Goal: Communication & Community: Answer question/provide support

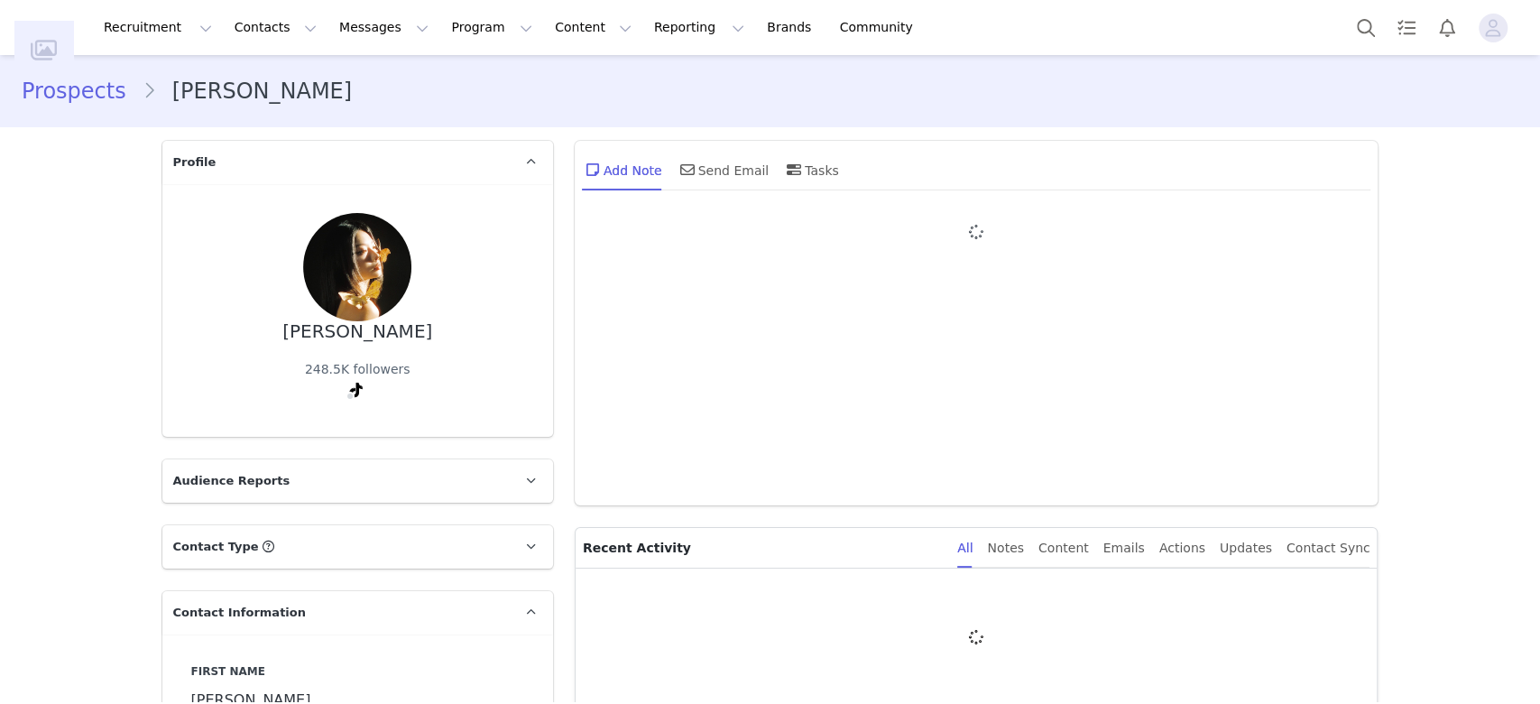
type input "+1 ([GEOGRAPHIC_DATA])"
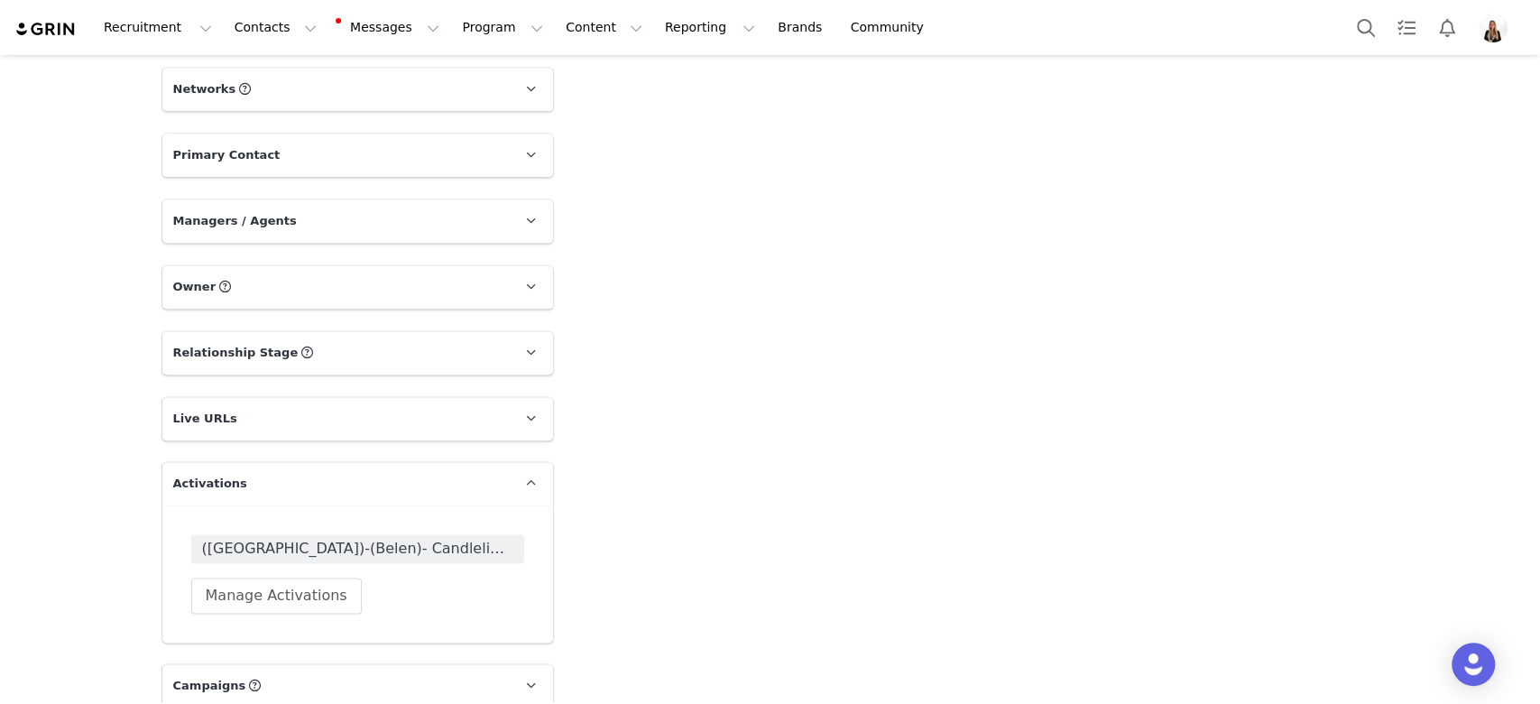
scroll to position [1656, 0]
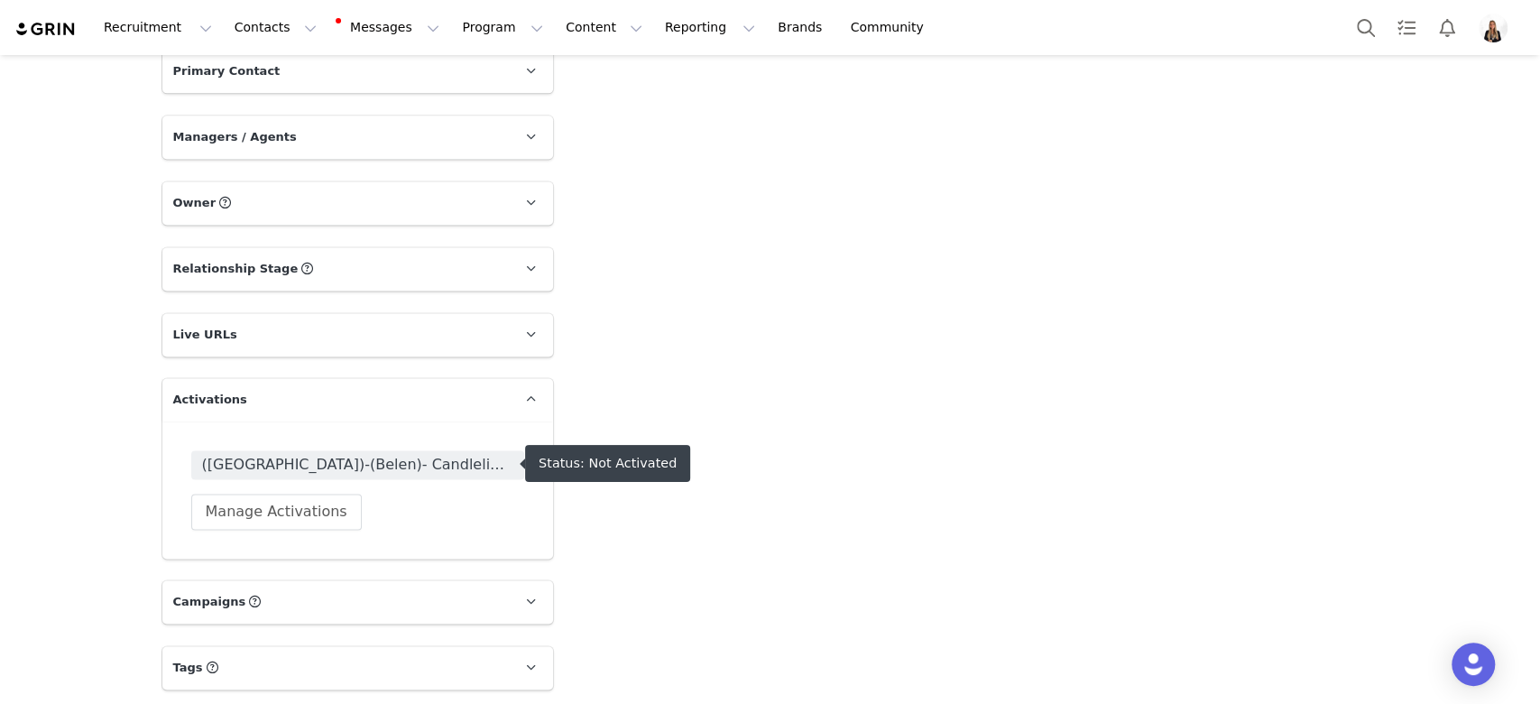
click at [390, 494] on div "([GEOGRAPHIC_DATA])-(Belen)- Candlelight Warm Leads Manage Activations" at bounding box center [357, 489] width 333 height 79
click at [387, 465] on span "([GEOGRAPHIC_DATA])-(Belen)- Candlelight Warm Leads" at bounding box center [357, 465] width 311 height 22
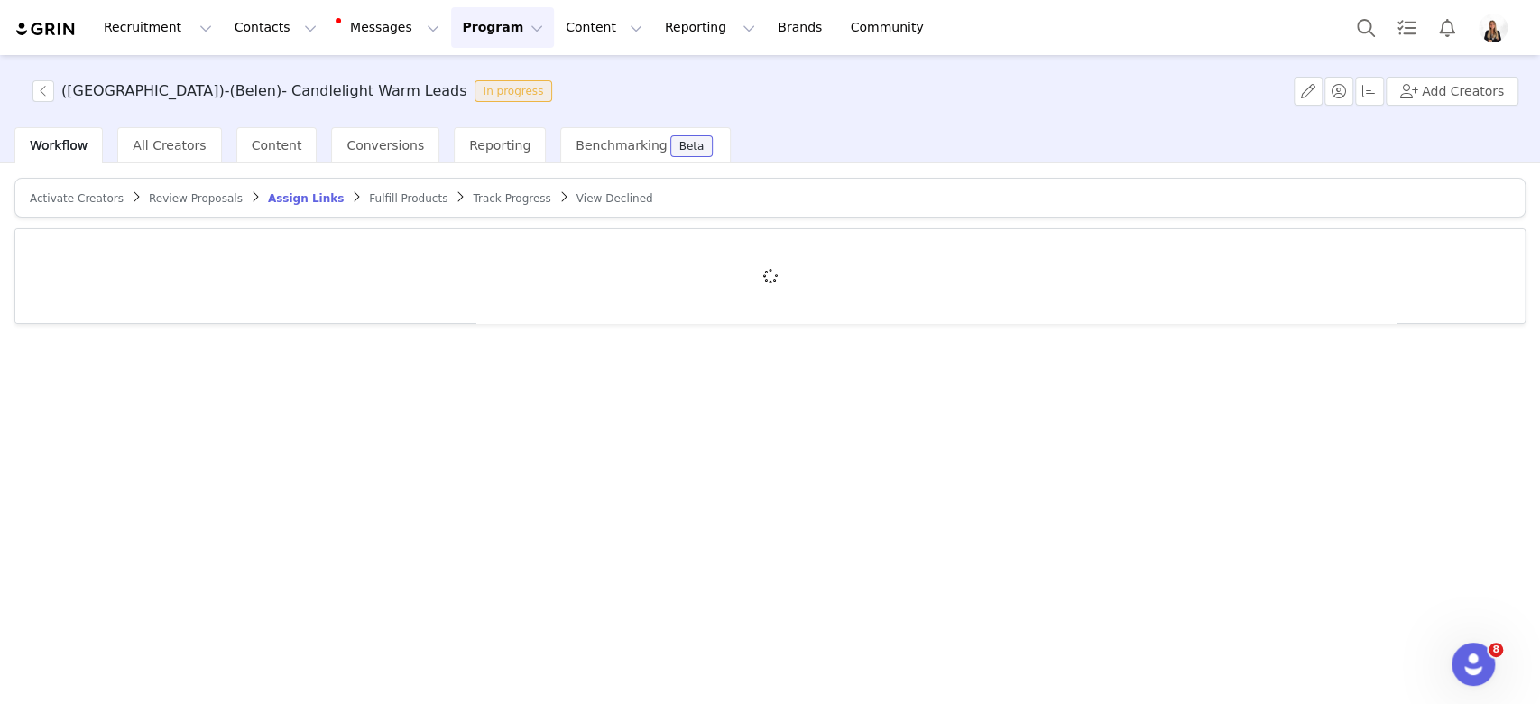
click at [97, 215] on div "Activate Creators Review Proposals Assign Links Fulfill Products Track Progress…" at bounding box center [769, 251] width 1511 height 146
click at [94, 205] on article "Activate Creators Review Proposals Assign Links Fulfill Products Track Progress…" at bounding box center [769, 198] width 1511 height 40
click at [94, 199] on span "Activate Creators" at bounding box center [77, 198] width 94 height 13
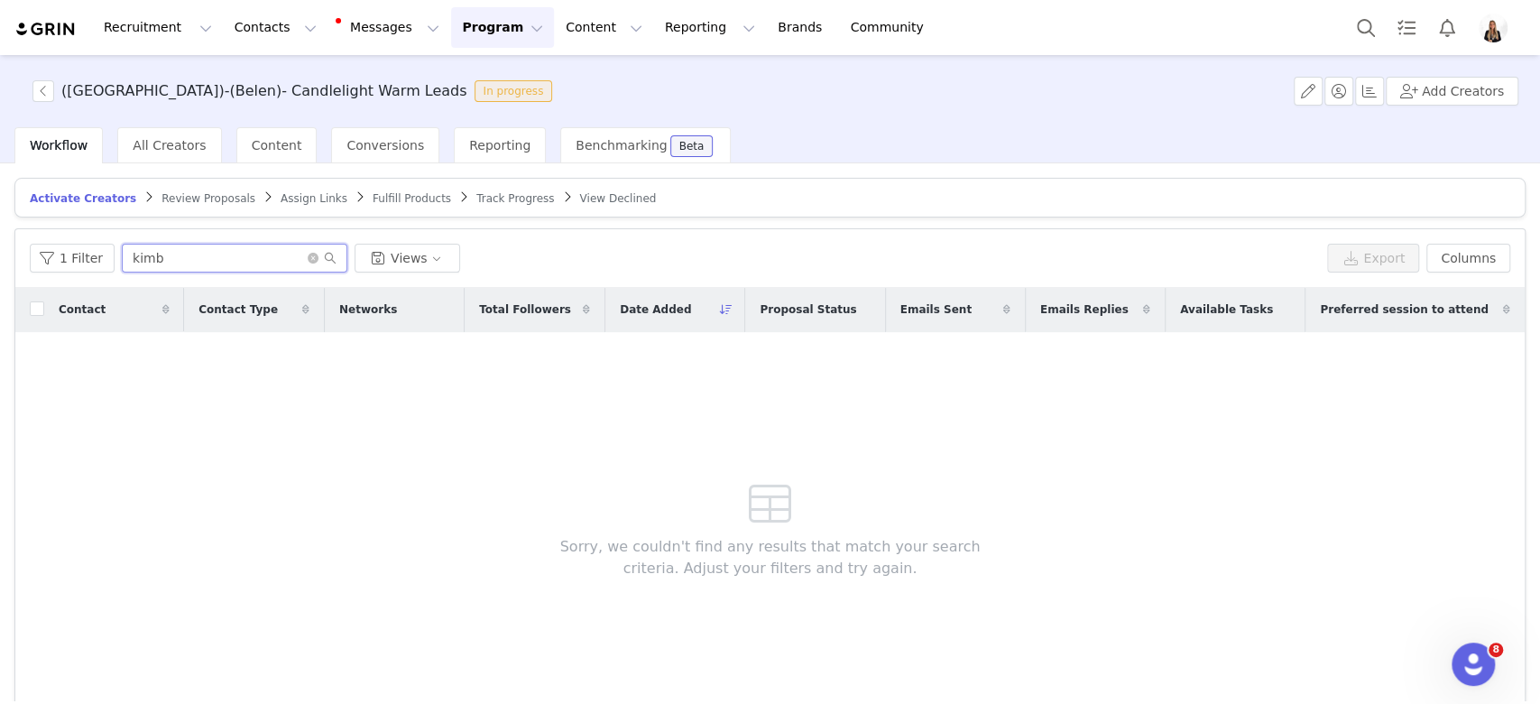
click at [168, 253] on input "kimb" at bounding box center [235, 258] width 226 height 29
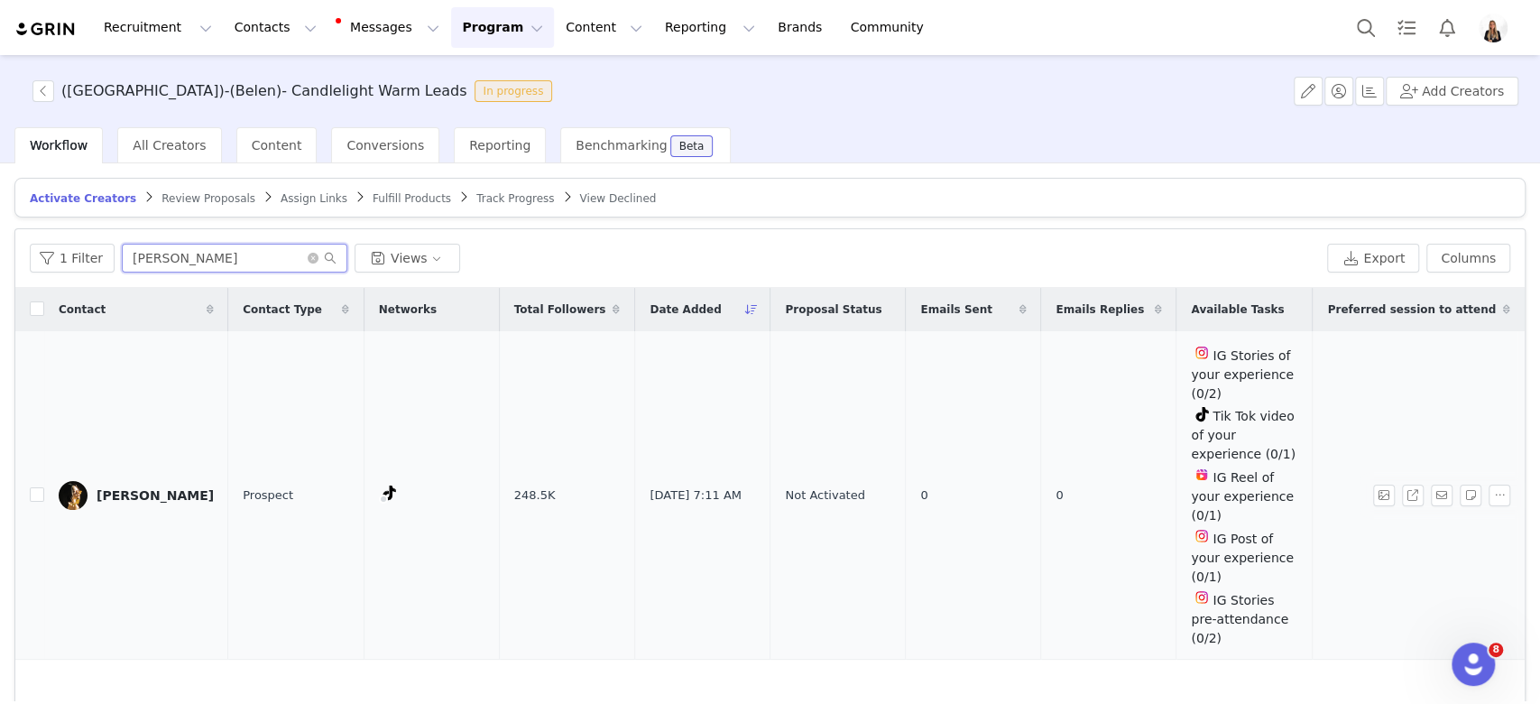
type input "[PERSON_NAME]"
click at [1099, 485] on div at bounding box center [1445, 496] width 144 height 22
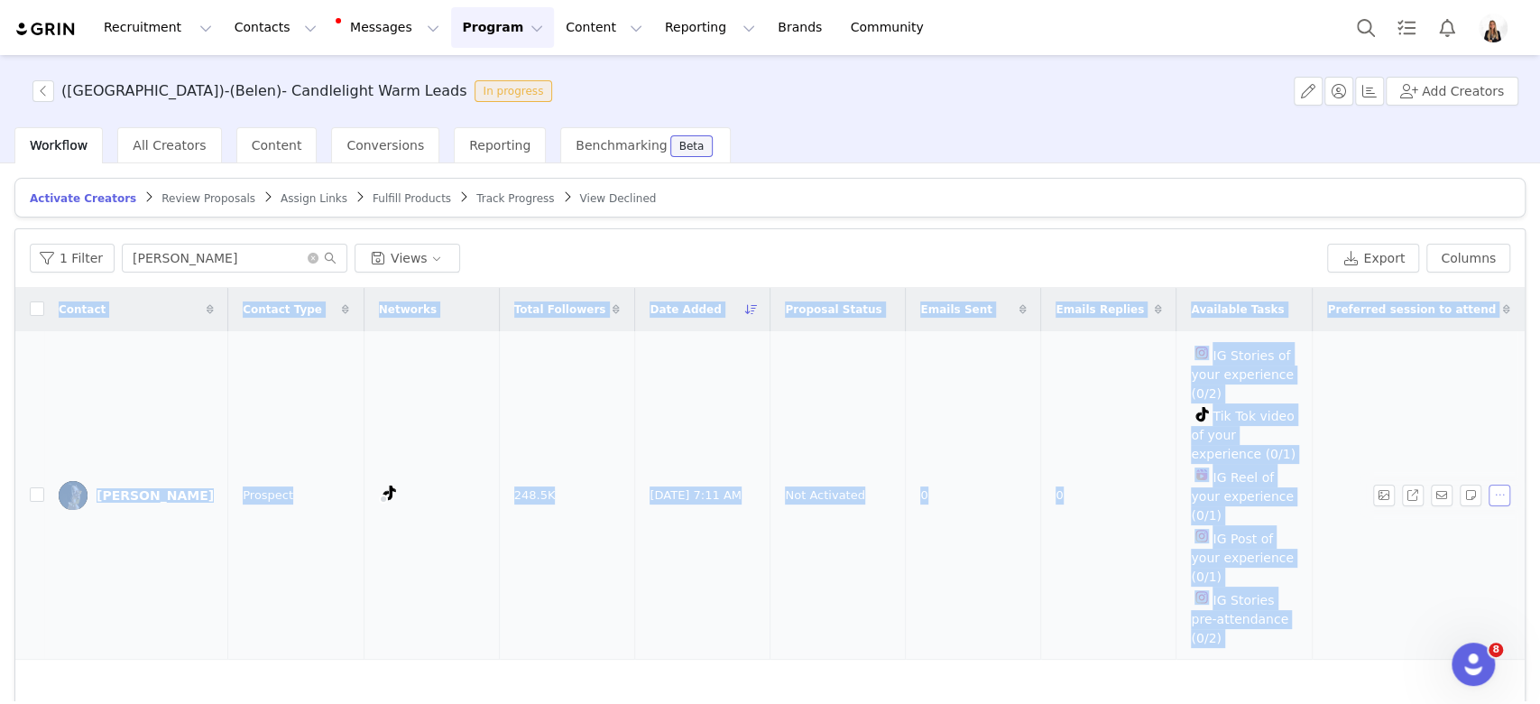
click at [1099, 485] on div at bounding box center [1445, 496] width 144 height 22
click at [1099, 485] on button "button" at bounding box center [1500, 496] width 22 height 22
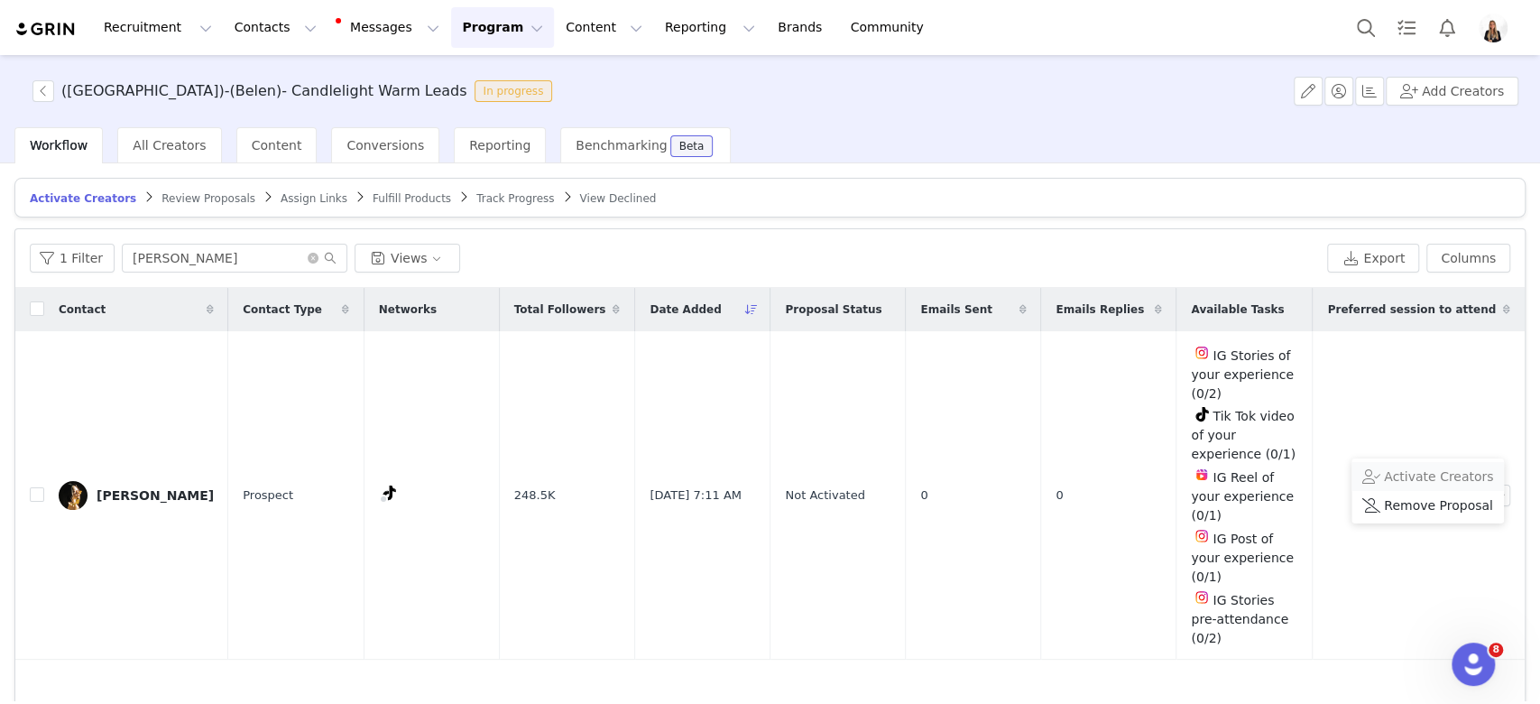
click at [1099, 480] on span "Activate Creators" at bounding box center [1438, 476] width 109 height 20
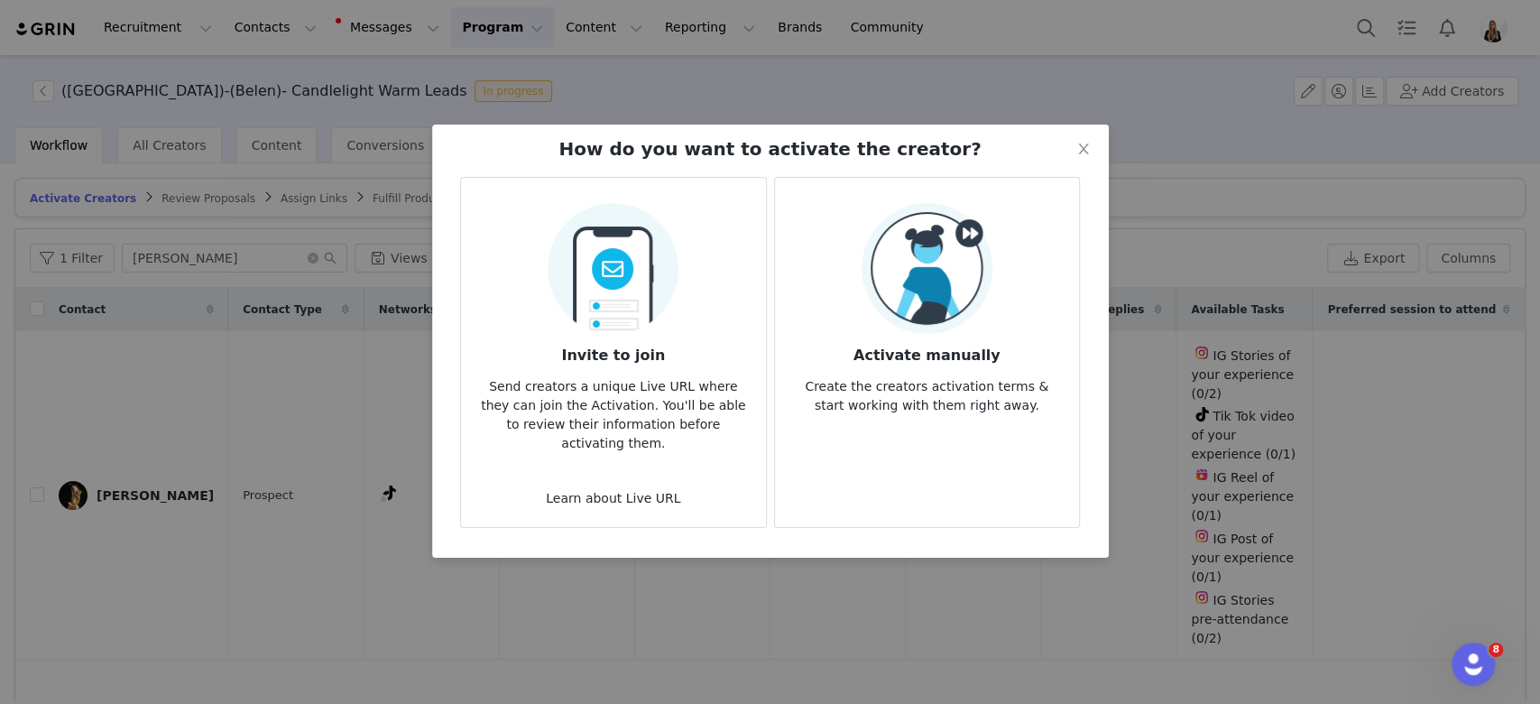
click at [1083, 365] on div "Invite to join Send creators a unique Live URL where they can join the Activati…" at bounding box center [771, 365] width 684 height 406
click at [1076, 365] on div "Invite to join Send creators a unique Live URL where they can join the Activati…" at bounding box center [771, 365] width 684 height 406
click at [1078, 457] on div "Invite to join Send creators a unique Live URL where they can join the Activati…" at bounding box center [771, 365] width 684 height 406
click at [1068, 451] on div "Invite to join Send creators a unique Live URL where they can join the Activati…" at bounding box center [771, 365] width 684 height 406
click at [1039, 468] on article "Activate manually Create the creators activation terms & start working with the…" at bounding box center [927, 352] width 306 height 351
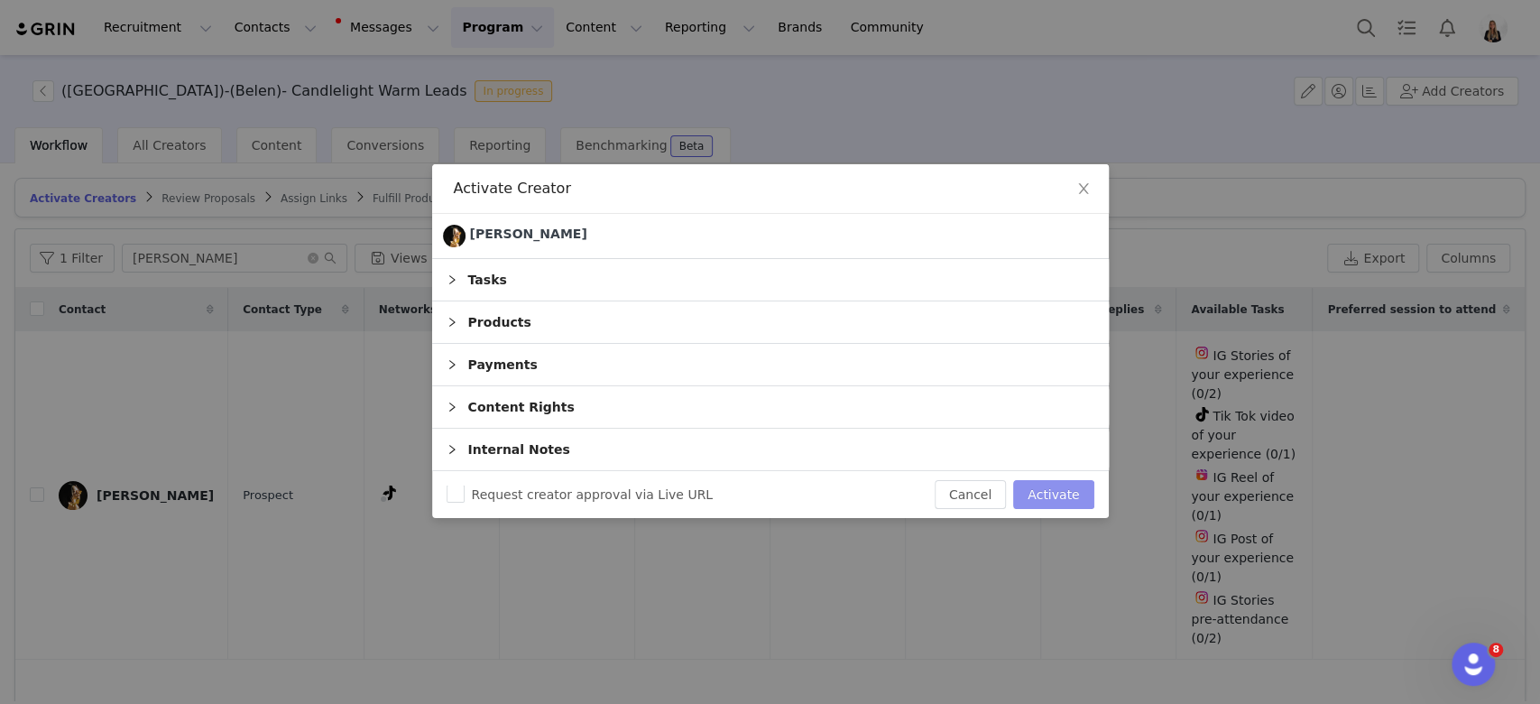
click at [1059, 490] on button "Activate" at bounding box center [1053, 494] width 80 height 29
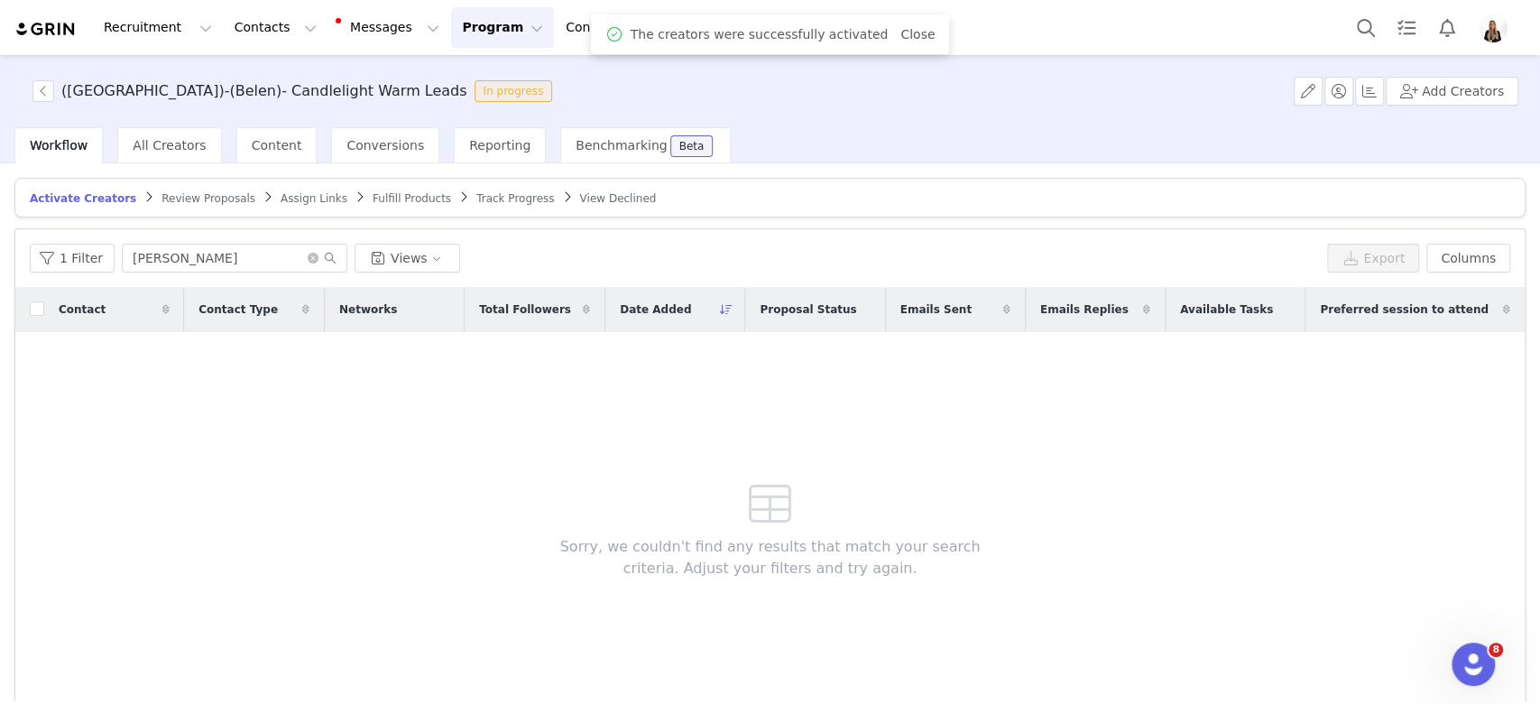
click at [281, 204] on link "Assign Links" at bounding box center [314, 198] width 67 height 14
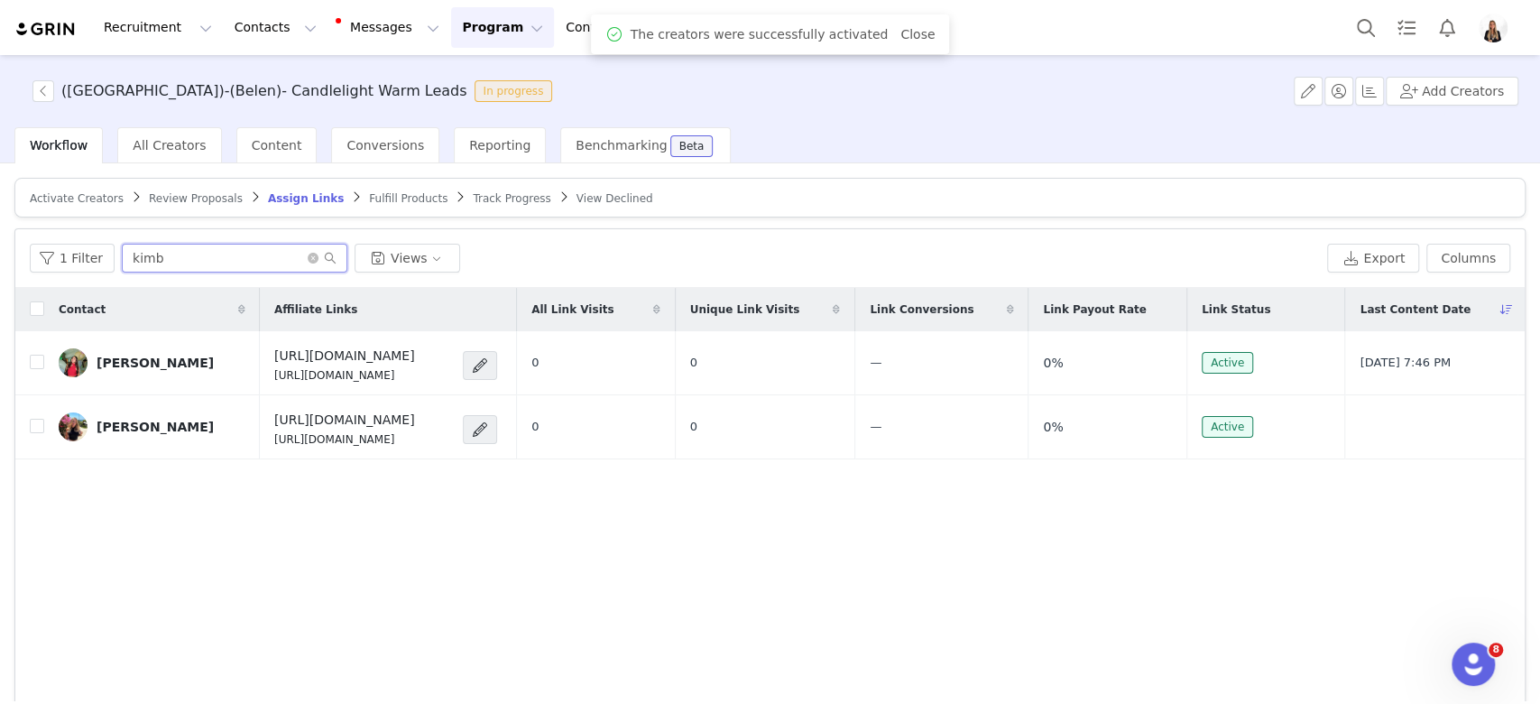
click at [241, 245] on input "kimb" at bounding box center [235, 258] width 226 height 29
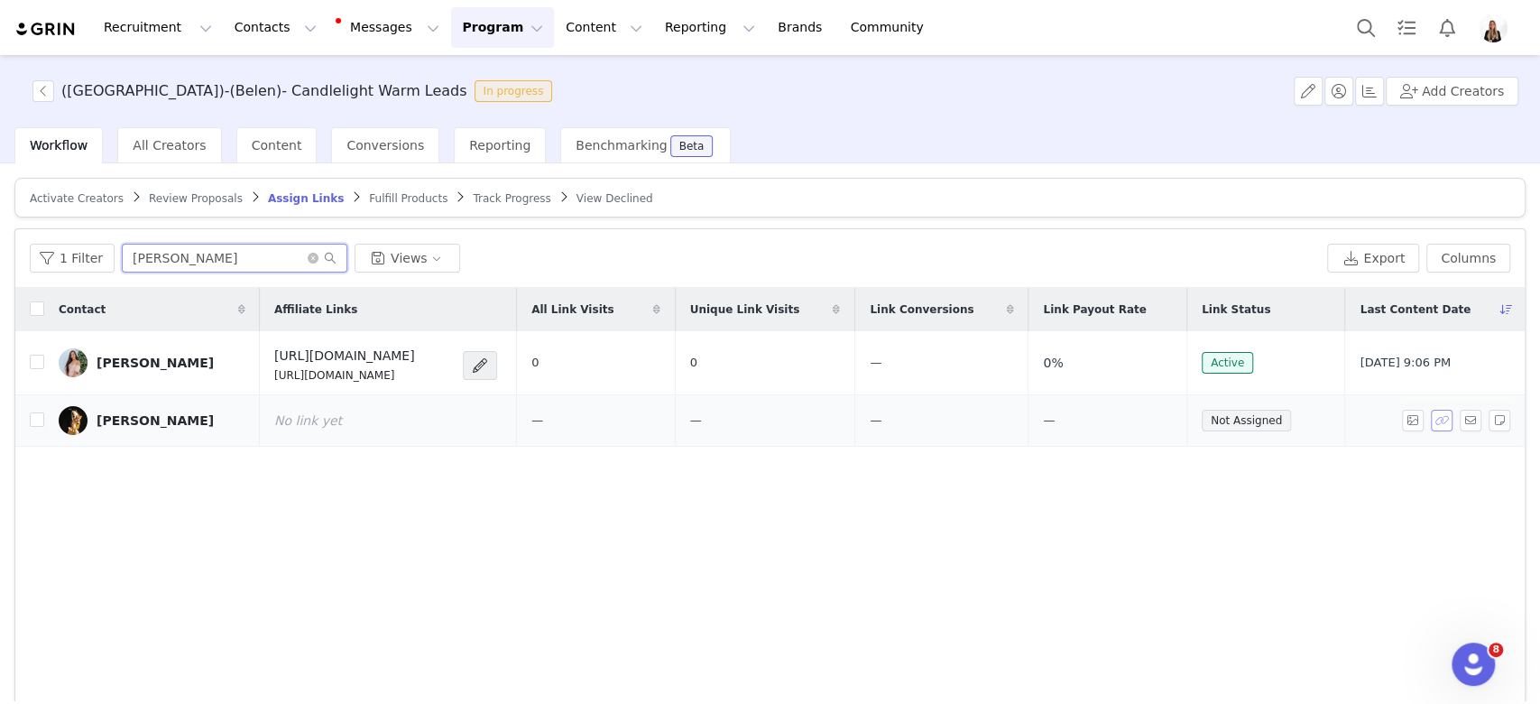
type input "[PERSON_NAME]"
click at [1099, 419] on button "button" at bounding box center [1442, 421] width 22 height 22
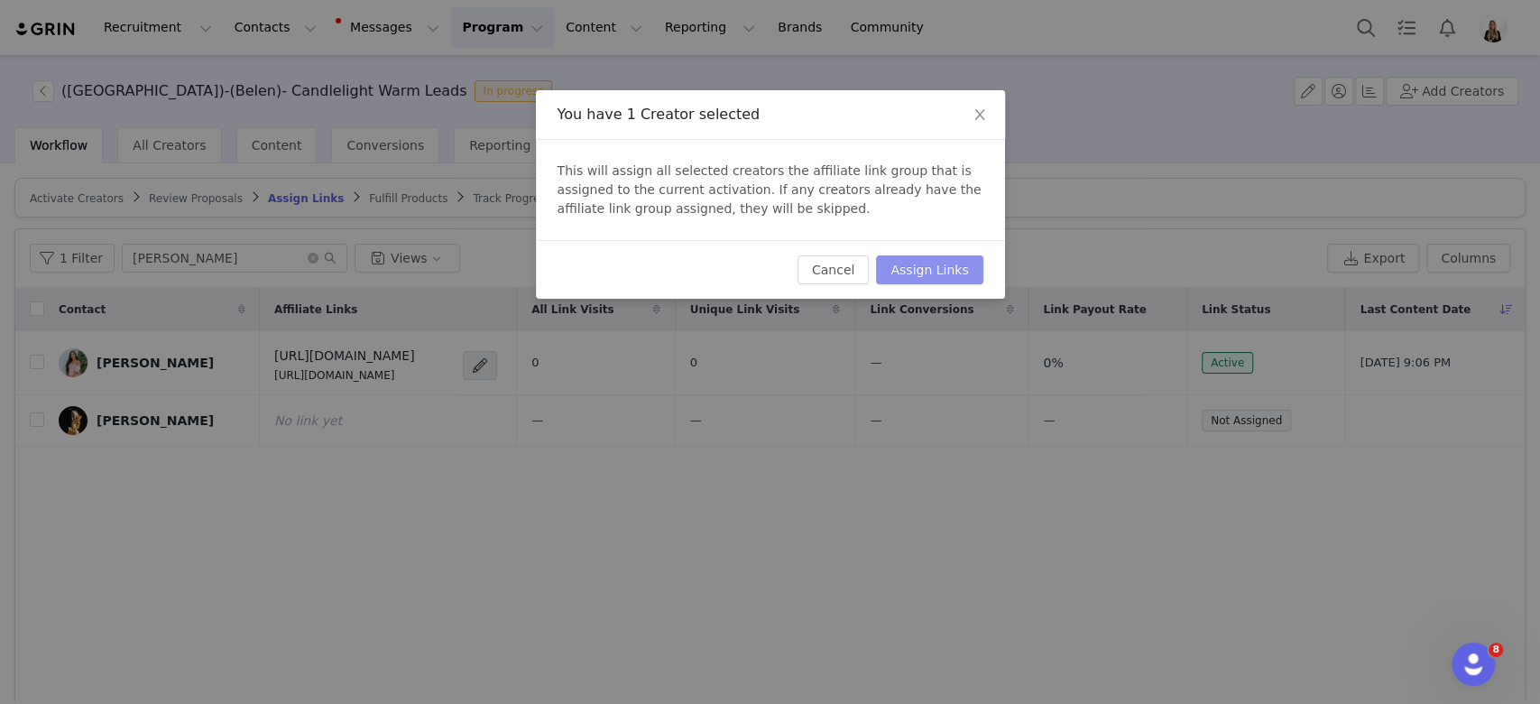
click at [927, 273] on button "Assign Links" at bounding box center [929, 269] width 106 height 29
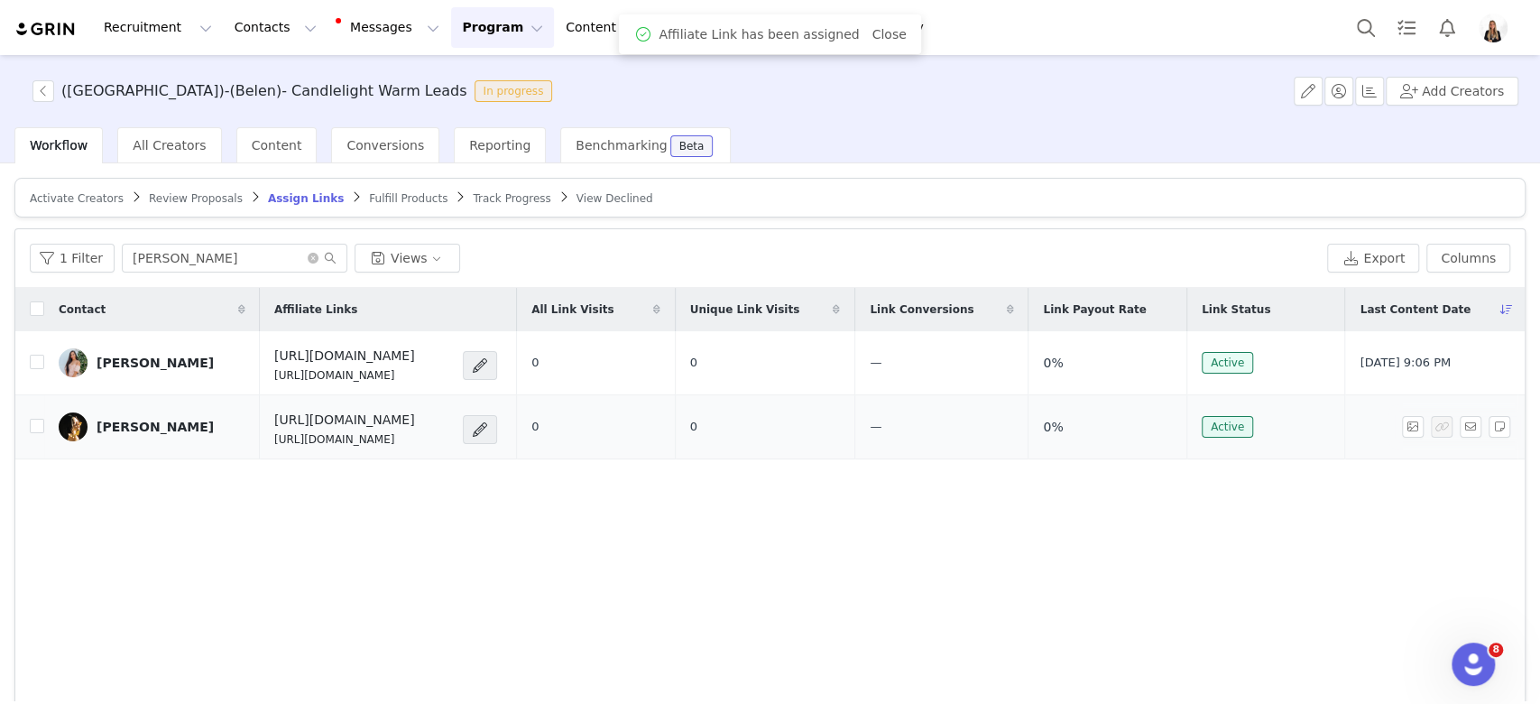
click at [151, 420] on div "[PERSON_NAME]" at bounding box center [155, 427] width 117 height 14
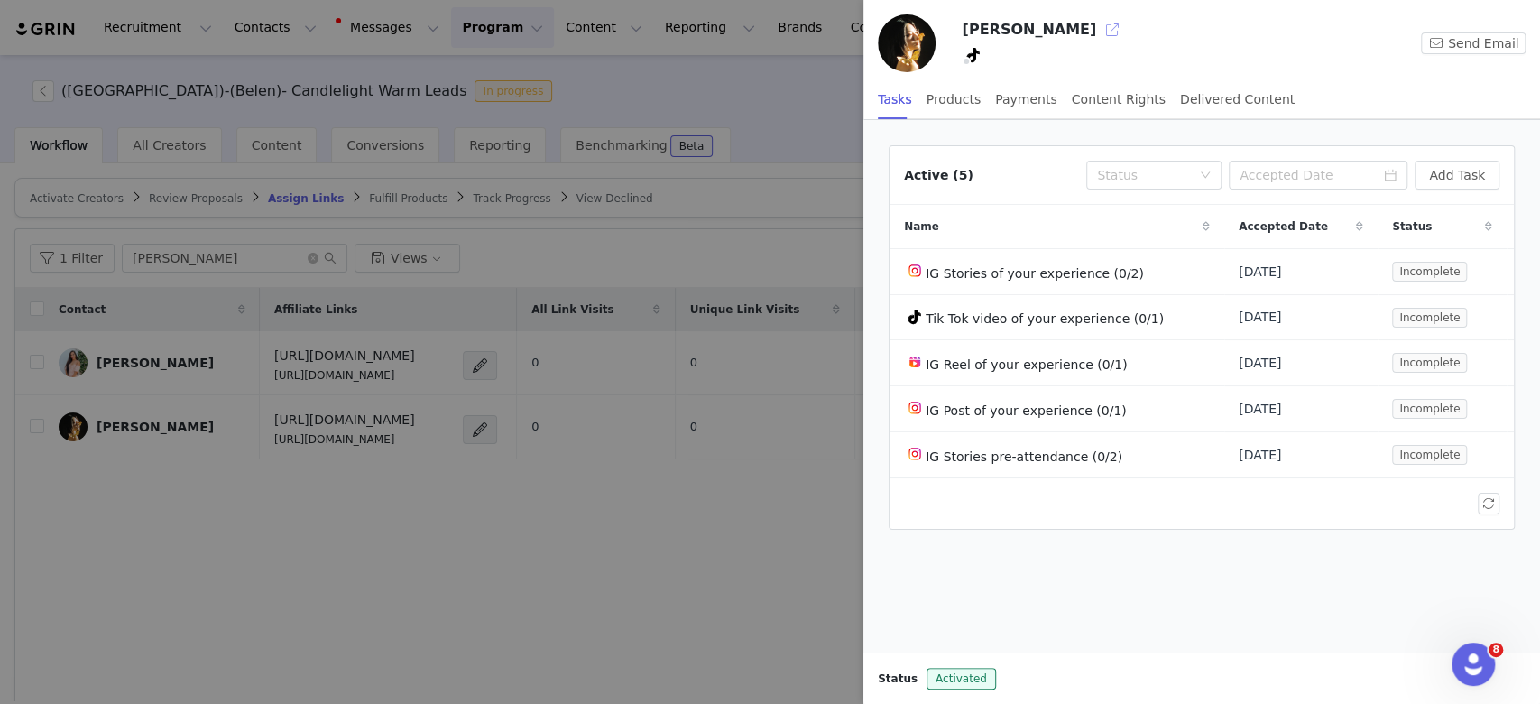
click at [1098, 24] on button "button" at bounding box center [1112, 29] width 29 height 29
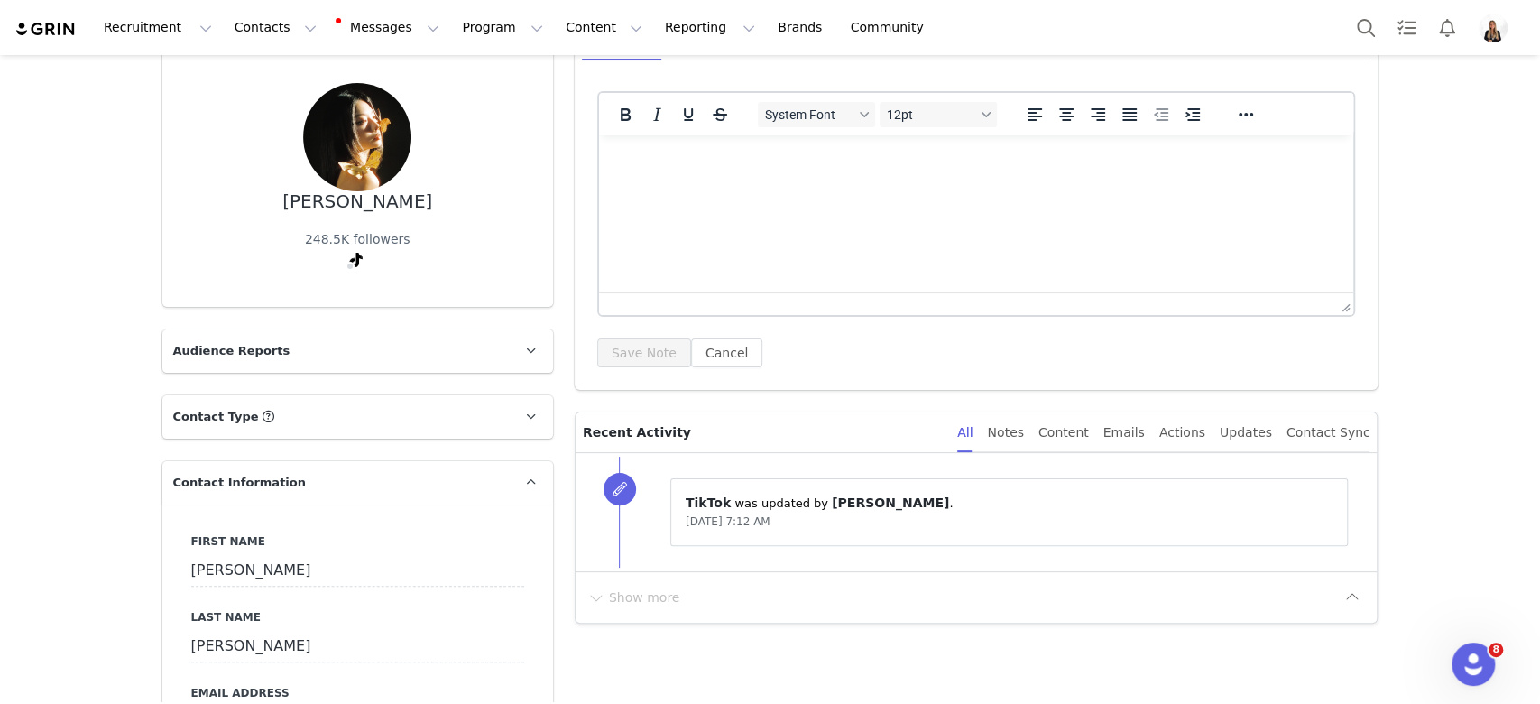
scroll to position [601, 0]
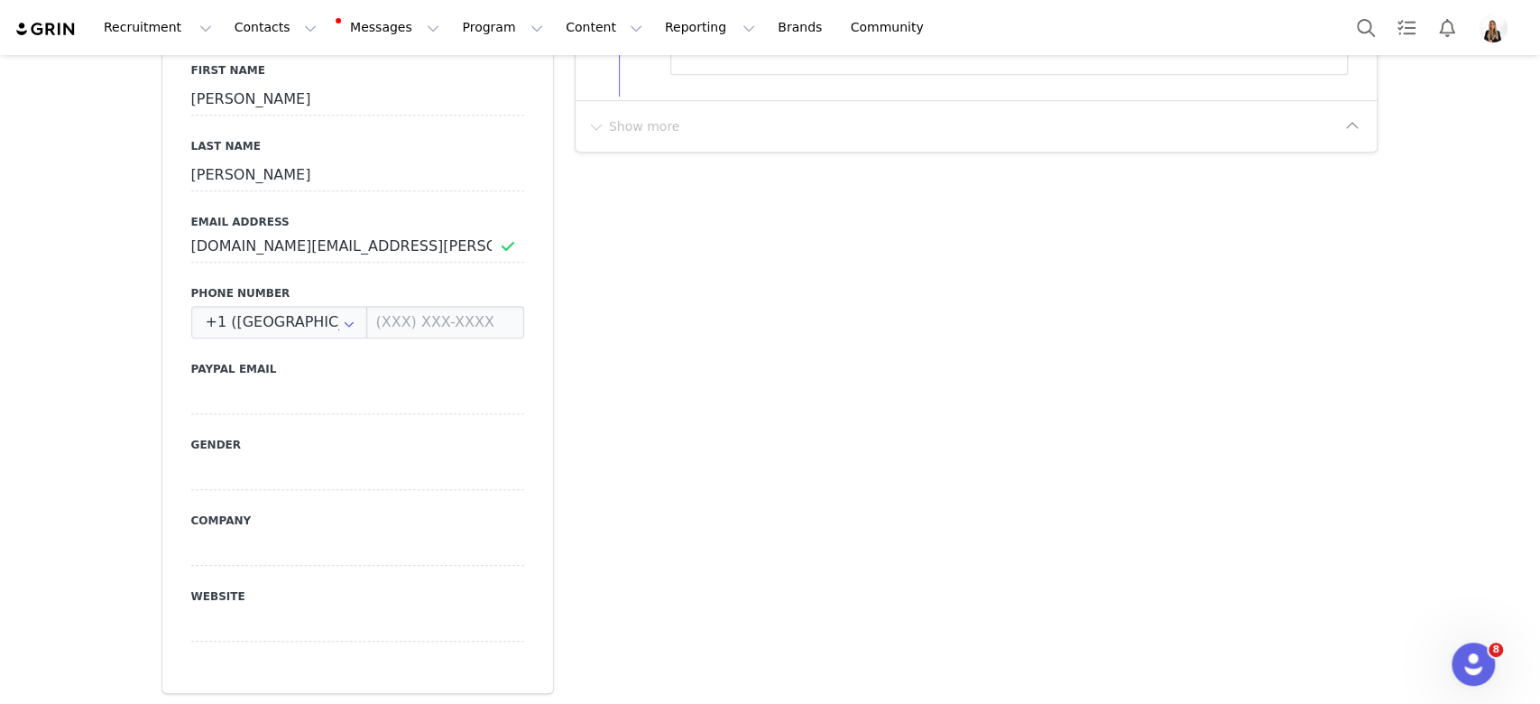
click at [254, 265] on div "First Name Chau Last Name Nguyen Email Address hello.chau.ng@gmail.com Phone Nu…" at bounding box center [357, 363] width 391 height 660
click at [253, 252] on input "[DOMAIN_NAME][EMAIL_ADDRESS][PERSON_NAME][DOMAIN_NAME]" at bounding box center [357, 246] width 333 height 32
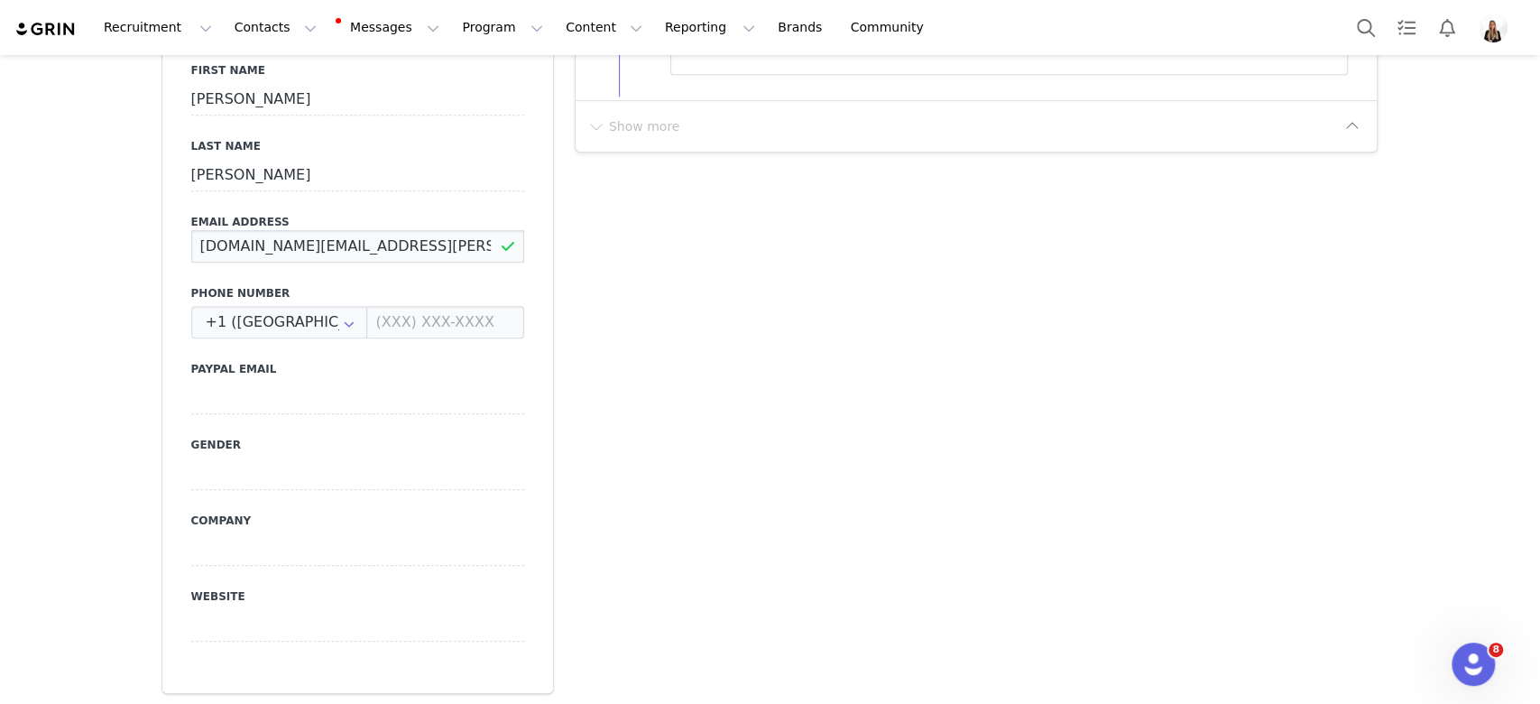
click at [308, 253] on input "[DOMAIN_NAME][EMAIL_ADDRESS][PERSON_NAME][DOMAIN_NAME]" at bounding box center [357, 246] width 333 height 32
click at [311, 255] on input "[DOMAIN_NAME][EMAIL_ADDRESS][PERSON_NAME][DOMAIN_NAME]" at bounding box center [357, 246] width 333 height 32
click at [353, 235] on input "[DOMAIN_NAME][EMAIL_ADDRESS][PERSON_NAME][DOMAIN_NAME]" at bounding box center [357, 246] width 333 height 32
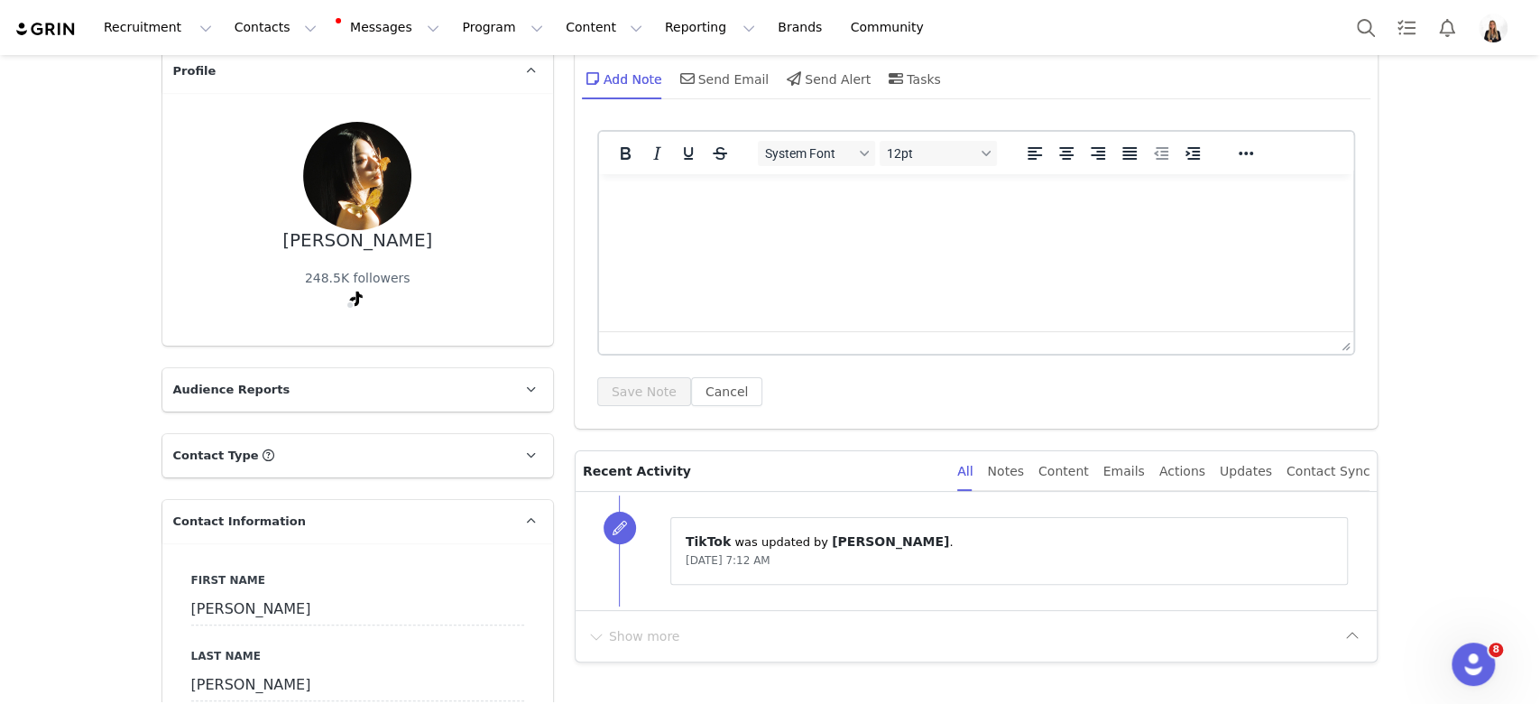
scroll to position [0, 0]
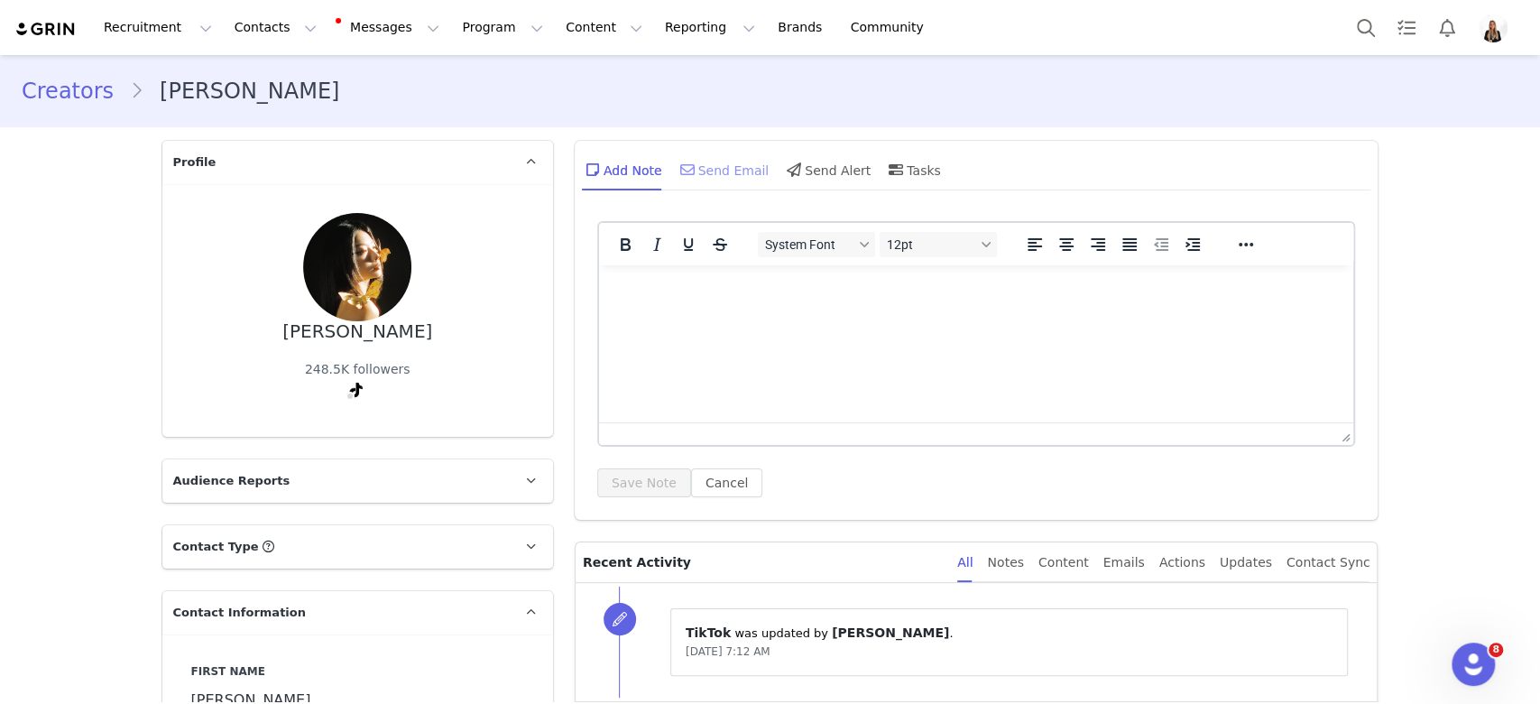
click at [748, 166] on div "Send Email" at bounding box center [723, 169] width 93 height 43
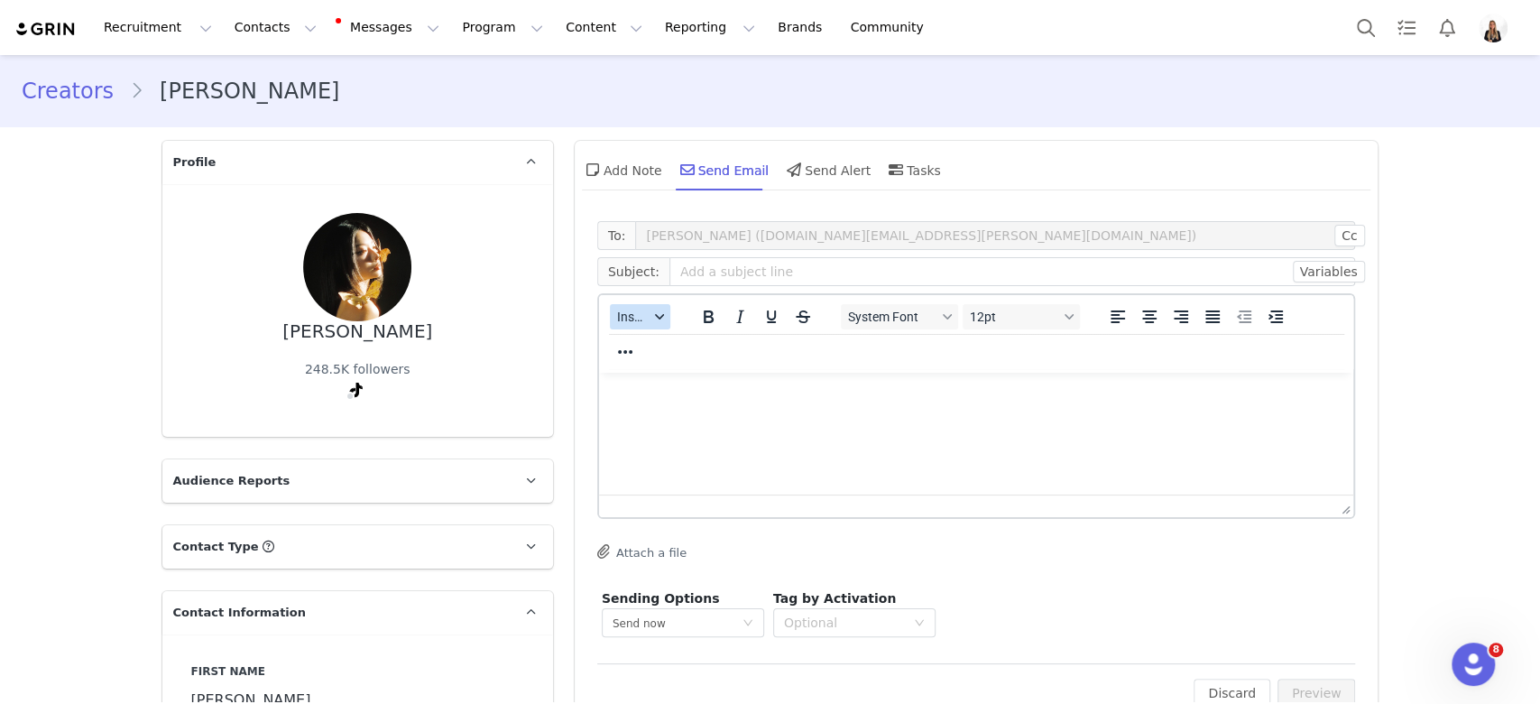
click at [617, 324] on span "Insert" at bounding box center [633, 316] width 32 height 14
click at [658, 361] on div "Insert Template" at bounding box center [695, 347] width 180 height 29
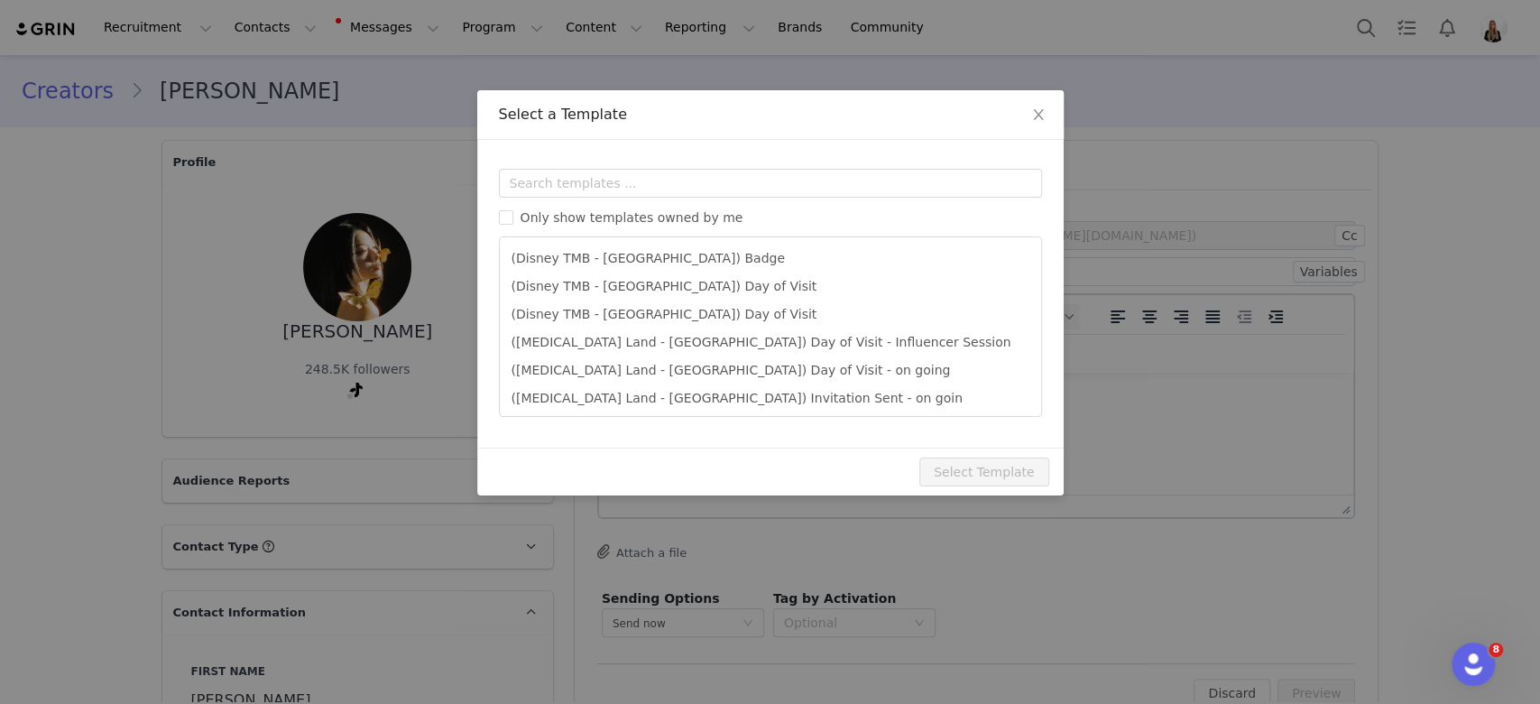
click at [664, 198] on div "Only show templates owned by me (Disney TMB - Abu Dhabi) Badge (Disney TMB - Ab…" at bounding box center [770, 293] width 543 height 248
click at [658, 186] on input "text" at bounding box center [770, 183] width 543 height 29
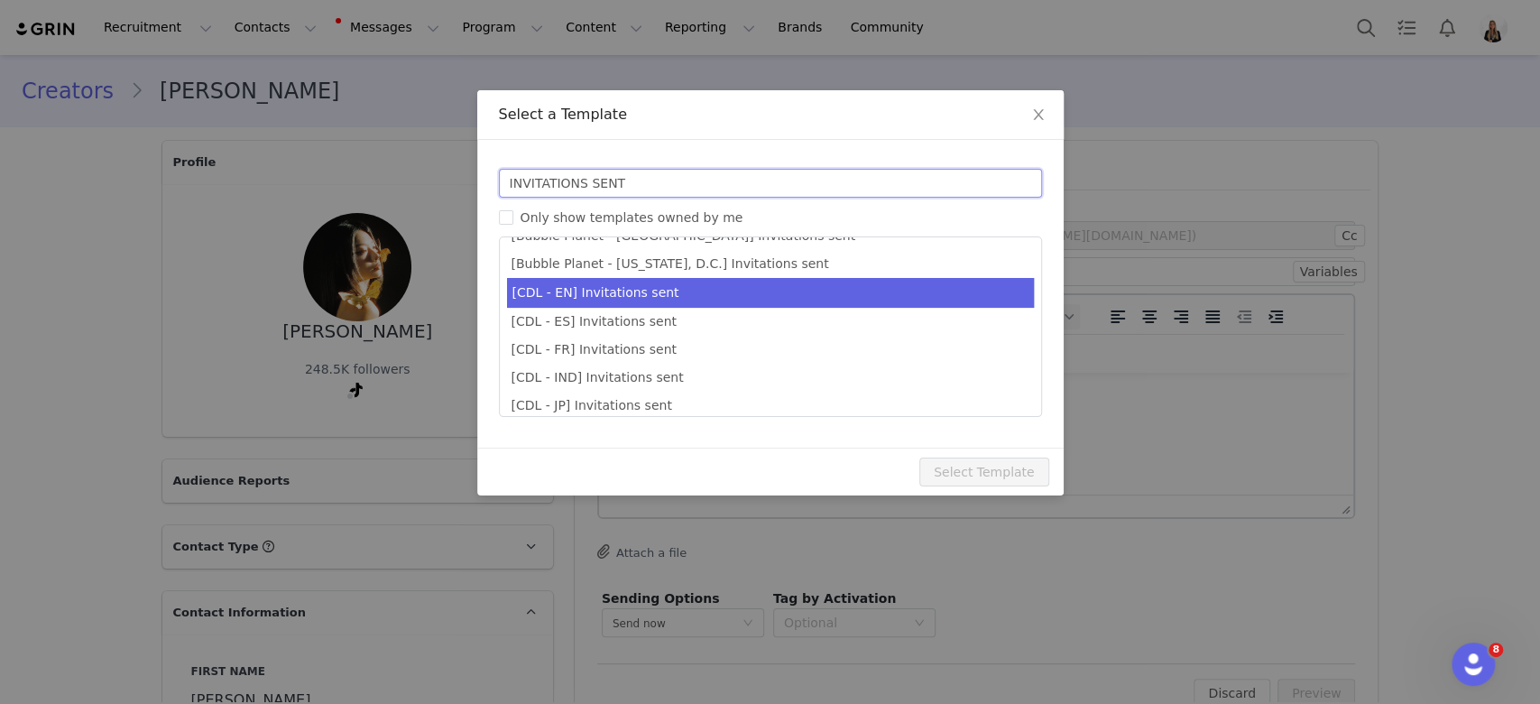
type input "INVITATIONS SENT"
click at [750, 292] on li "[CDL - EN] Invitations sent" at bounding box center [770, 293] width 527 height 30
type input "Your invitations for Candlelight have been requested! 🕯️✨"
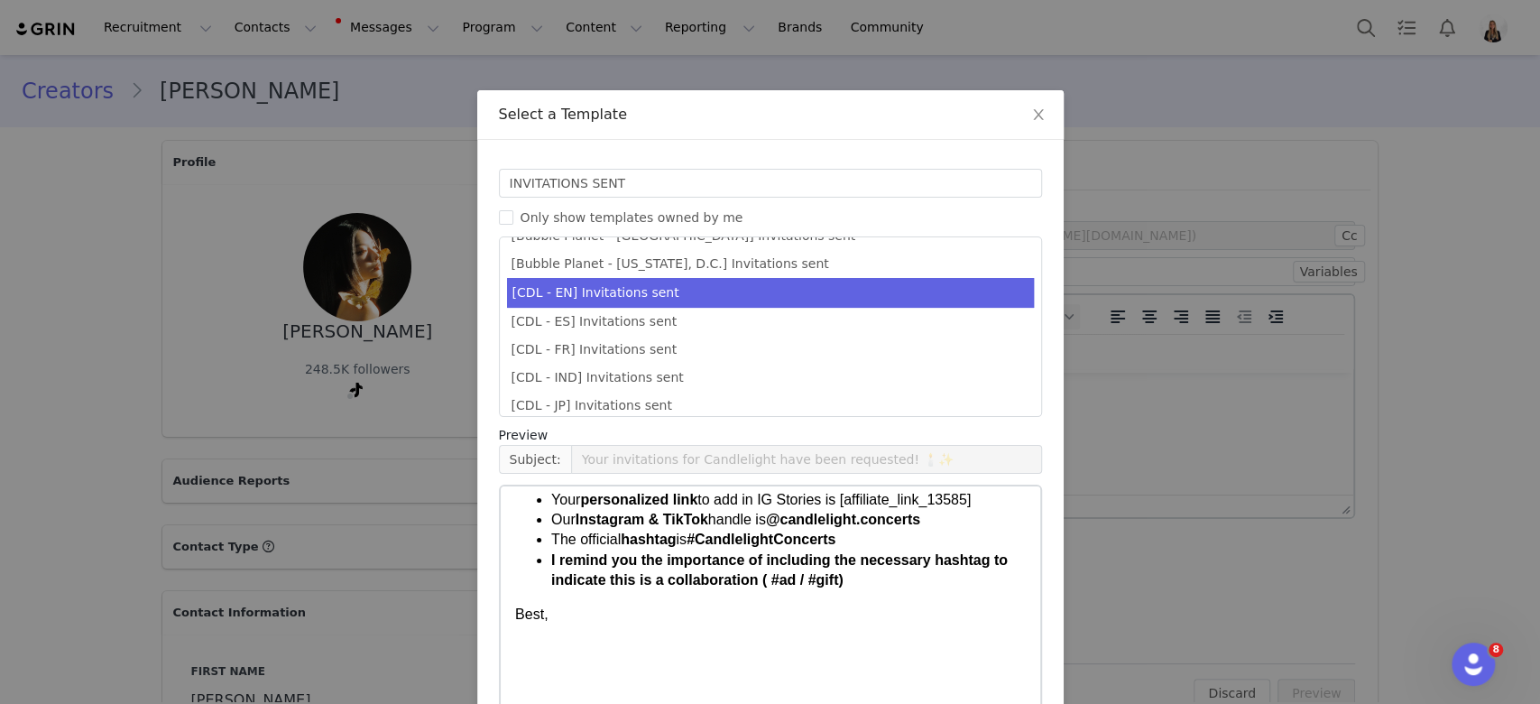
scroll to position [97, 0]
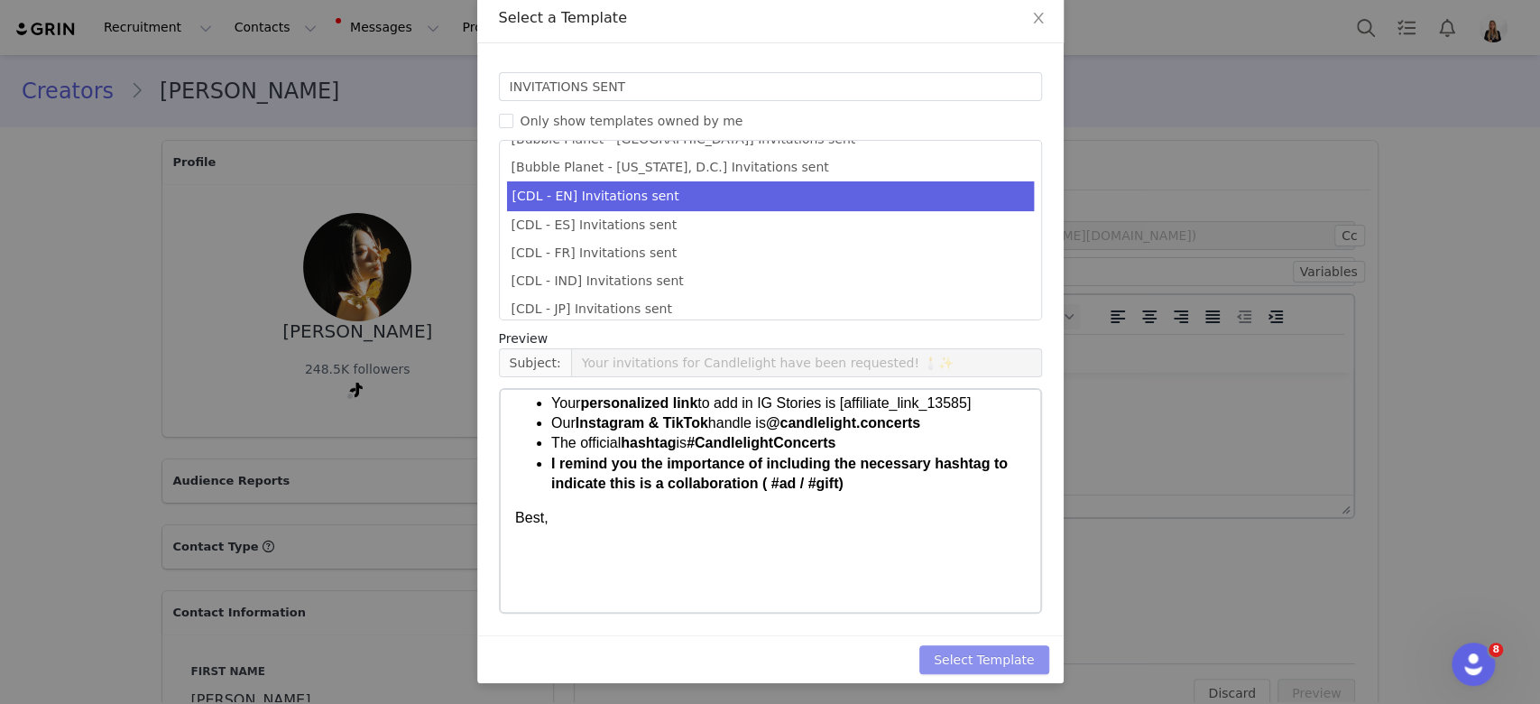
click at [967, 664] on button "Select Template" at bounding box center [984, 659] width 130 height 29
type input "Your invitations for Candlelight have been requested! 🕯️✨"
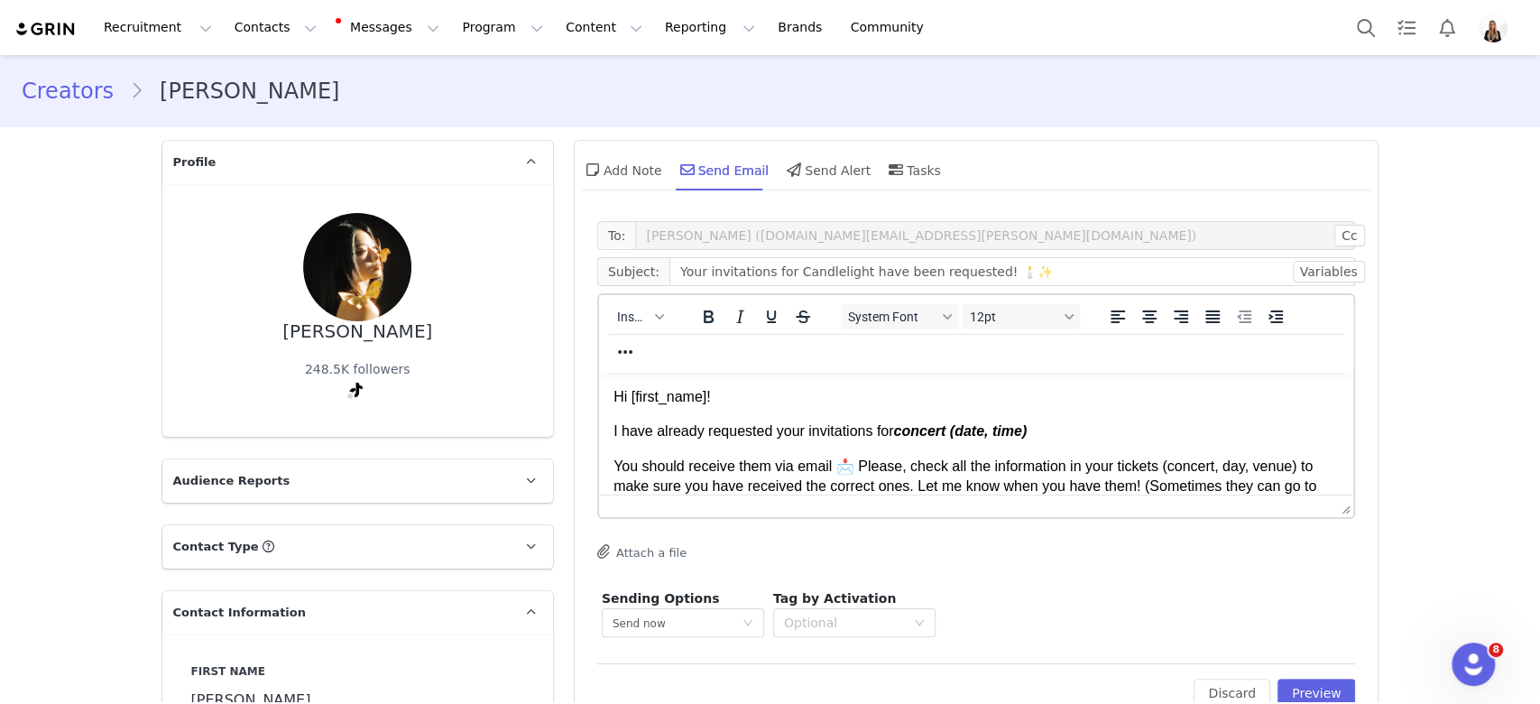
scroll to position [0, 0]
click at [950, 494] on p "You should receive them via email 📩 Please, check all the information in your t…" at bounding box center [976, 517] width 726 height 121
click at [902, 433] on strong "concert (date, time)" at bounding box center [959, 430] width 134 height 15
drag, startPoint x: 900, startPoint y: 431, endPoint x: 1136, endPoint y: 431, distance: 236.4
click at [1136, 431] on p "I have already requested your invitations for concert (date, time)" at bounding box center [976, 431] width 726 height 20
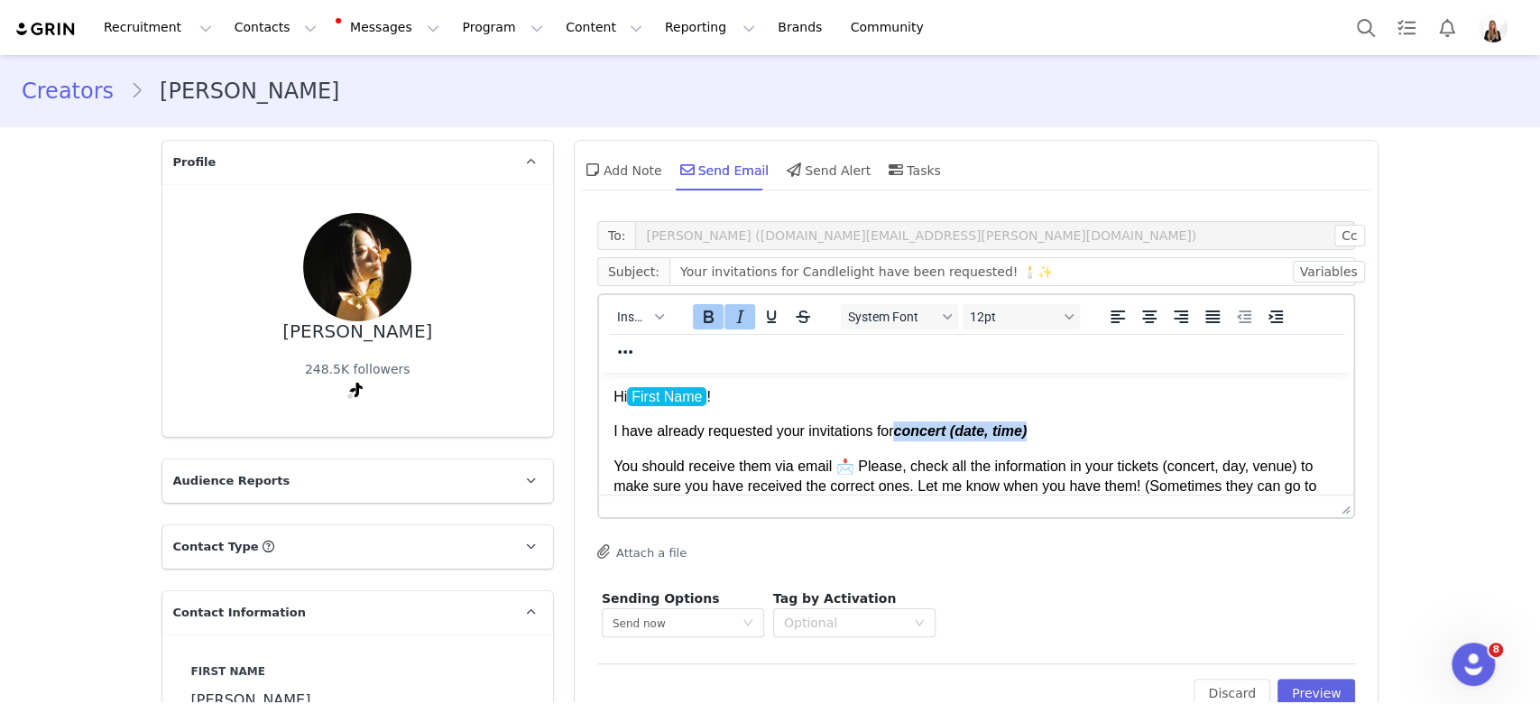
paste body "Rich Text Area. Press ALT-0 for help."
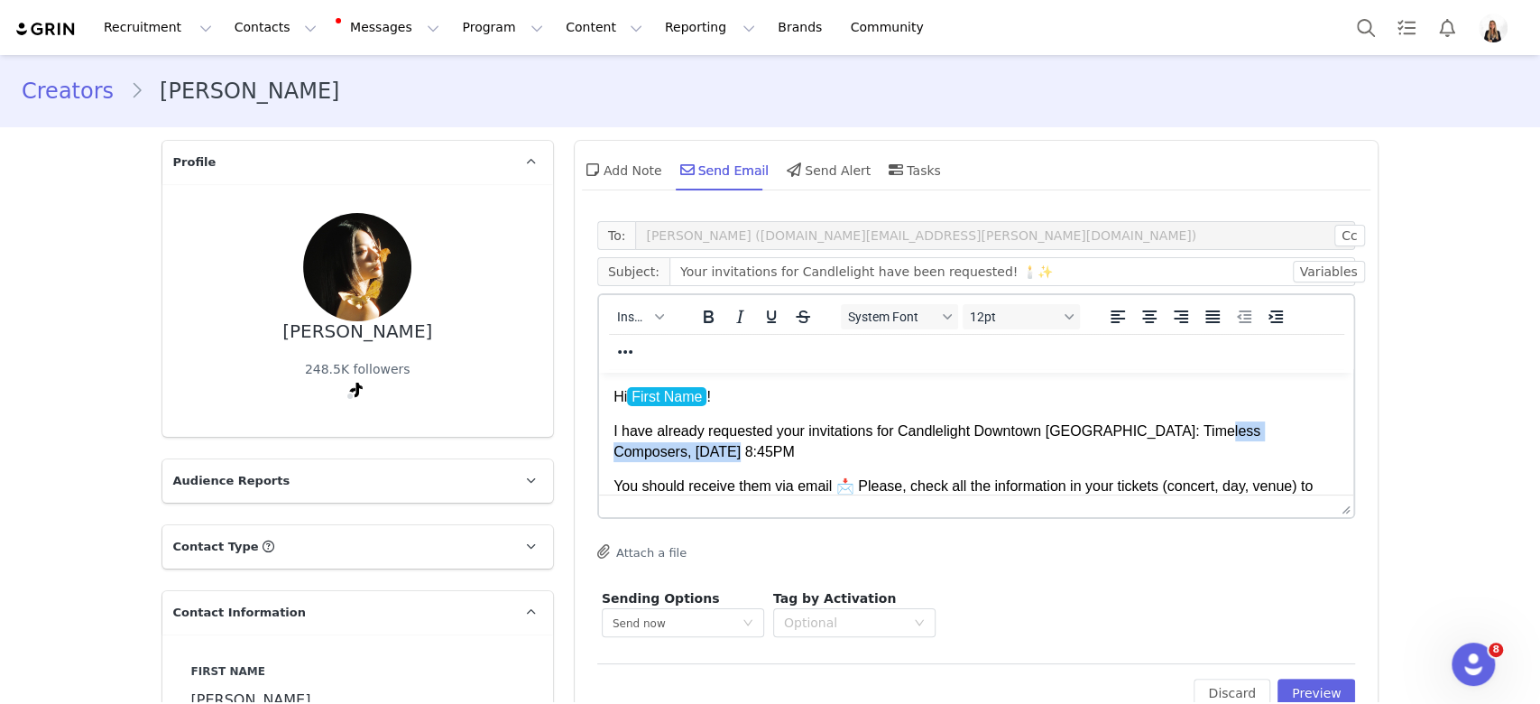
drag, startPoint x: 1204, startPoint y: 431, endPoint x: 1220, endPoint y: 444, distance: 20.6
click at [1220, 444] on p "I have already requested your invitations for Candlelight Downtown LA: Timeless…" at bounding box center [976, 441] width 726 height 41
drag, startPoint x: 1028, startPoint y: 459, endPoint x: 898, endPoint y: 436, distance: 132.0
click at [898, 436] on p "I have already requested your invitations for Candlelight Downtown LA: Timeless…" at bounding box center [976, 441] width 726 height 41
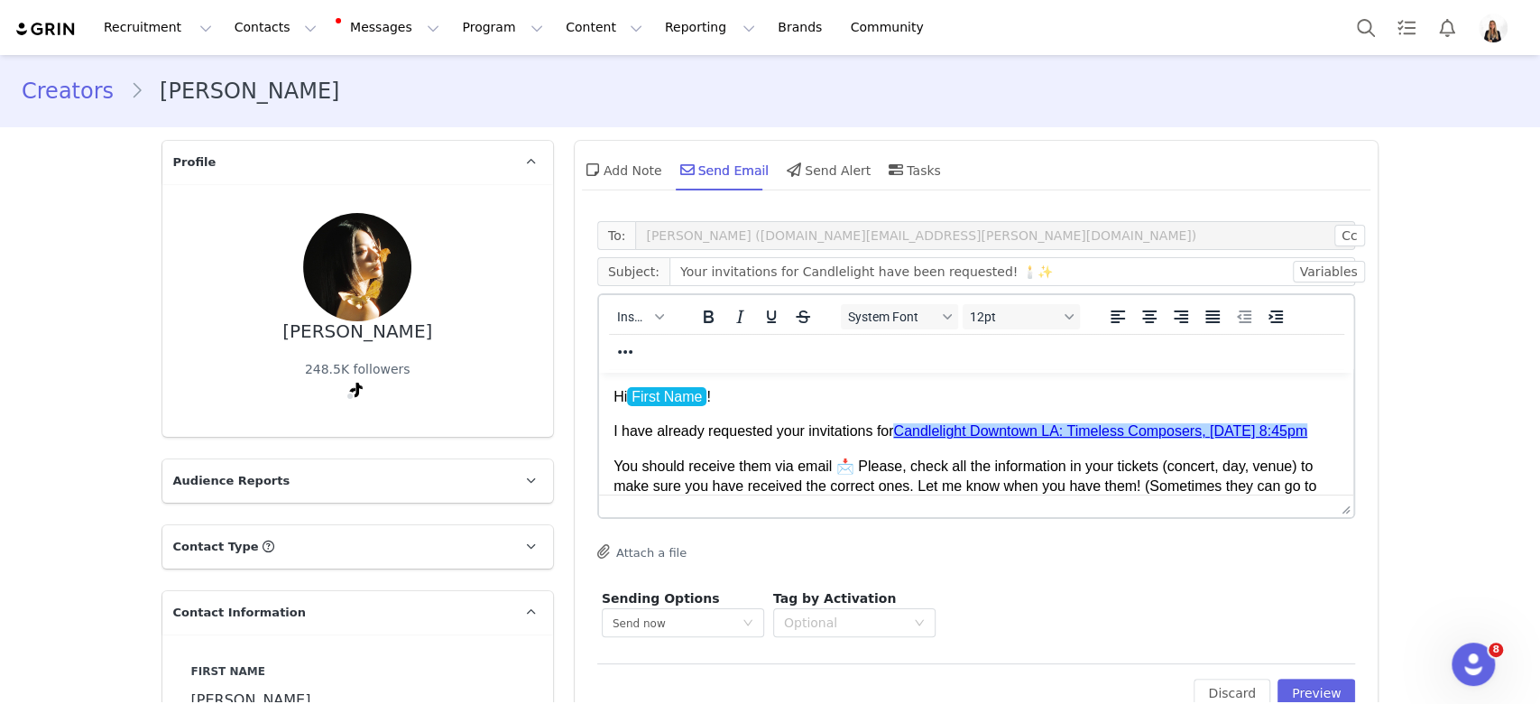
click at [822, 441] on p "I have already requested your invitations for Candlelight Downtown LA: Timeless…" at bounding box center [976, 431] width 726 height 20
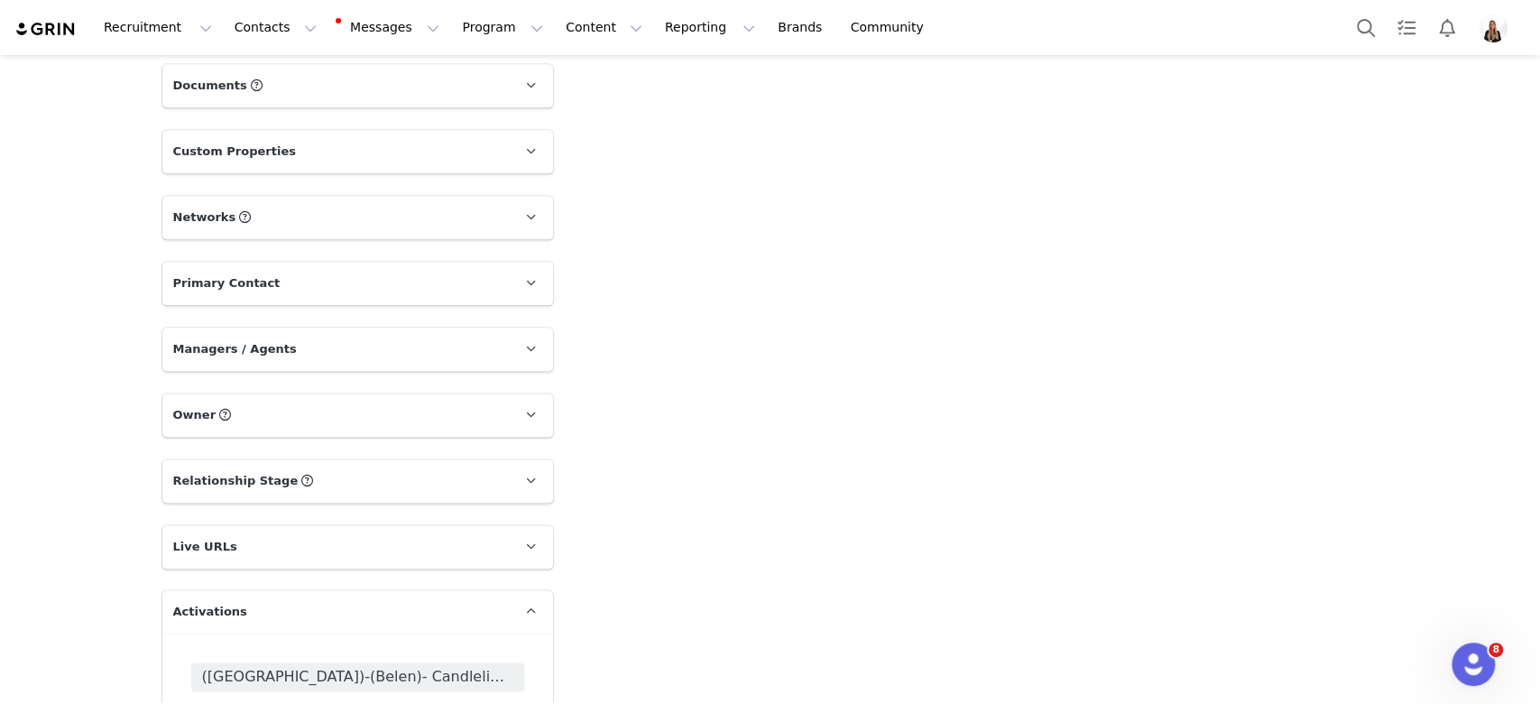
scroll to position [2166, 0]
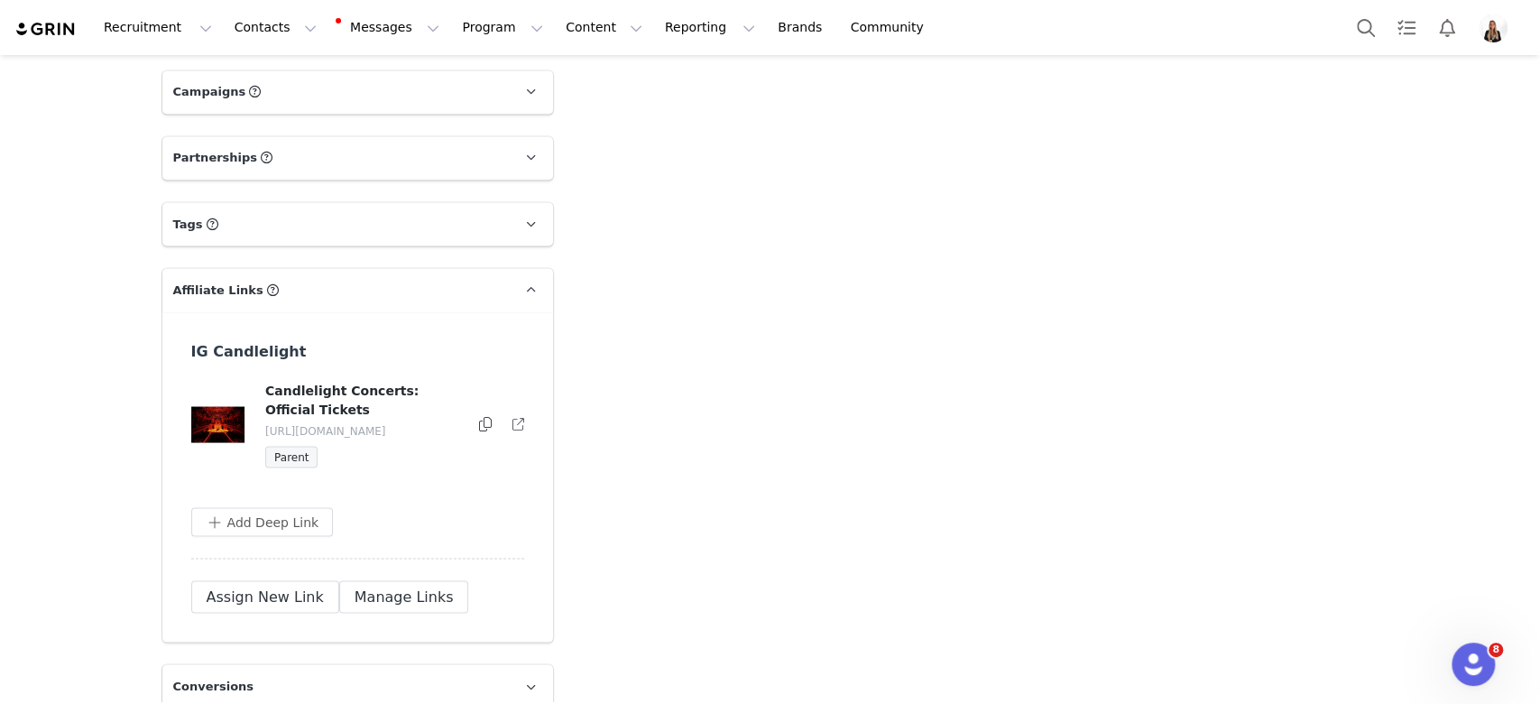
click at [478, 421] on div at bounding box center [485, 424] width 14 height 22
click at [479, 425] on icon at bounding box center [485, 423] width 13 height 14
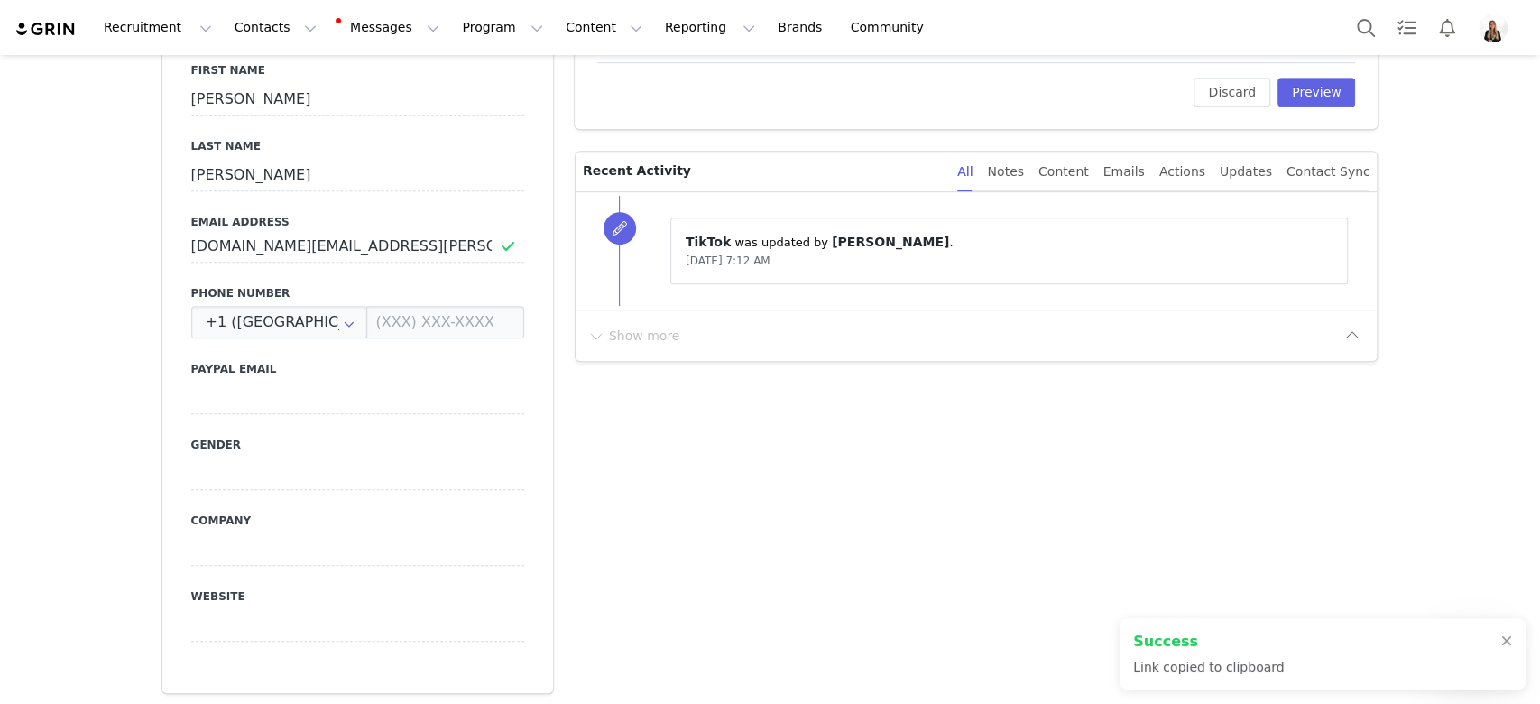
scroll to position [0, 0]
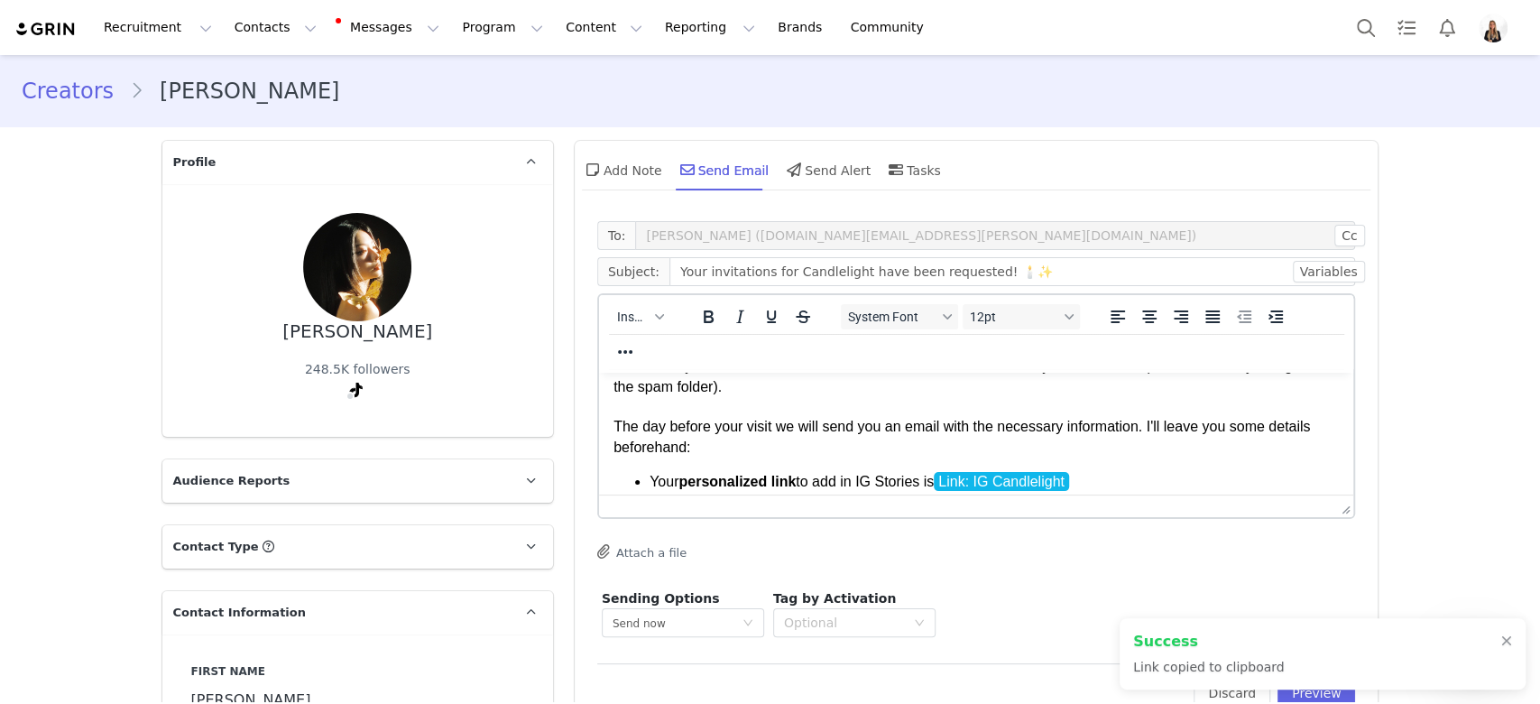
click at [1099, 492] on li "Your personalized link to add in IG Stories is Link: IG Candlelight" at bounding box center [994, 482] width 690 height 20
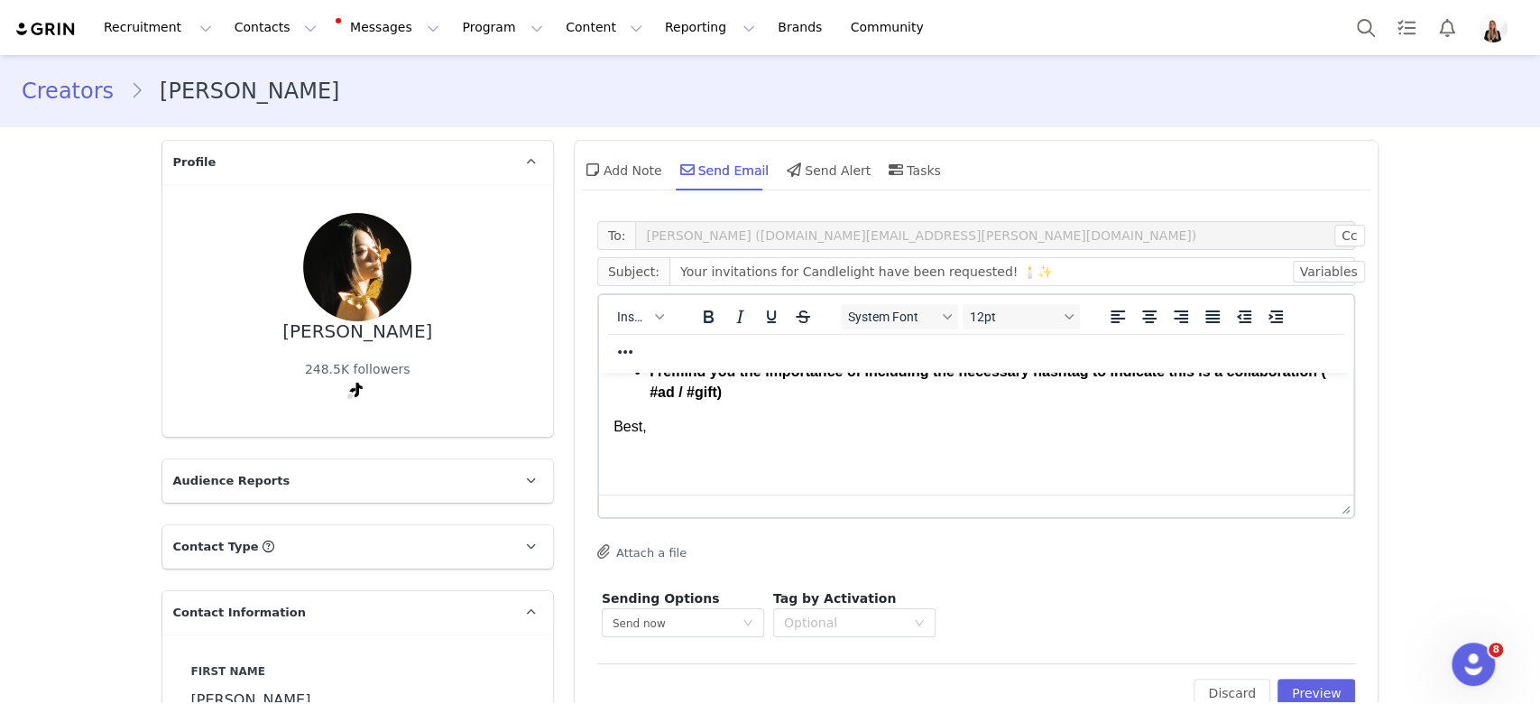
scroll to position [301, 0]
click at [767, 460] on p "Rich Text Area. Press ALT-0 for help." at bounding box center [976, 450] width 726 height 20
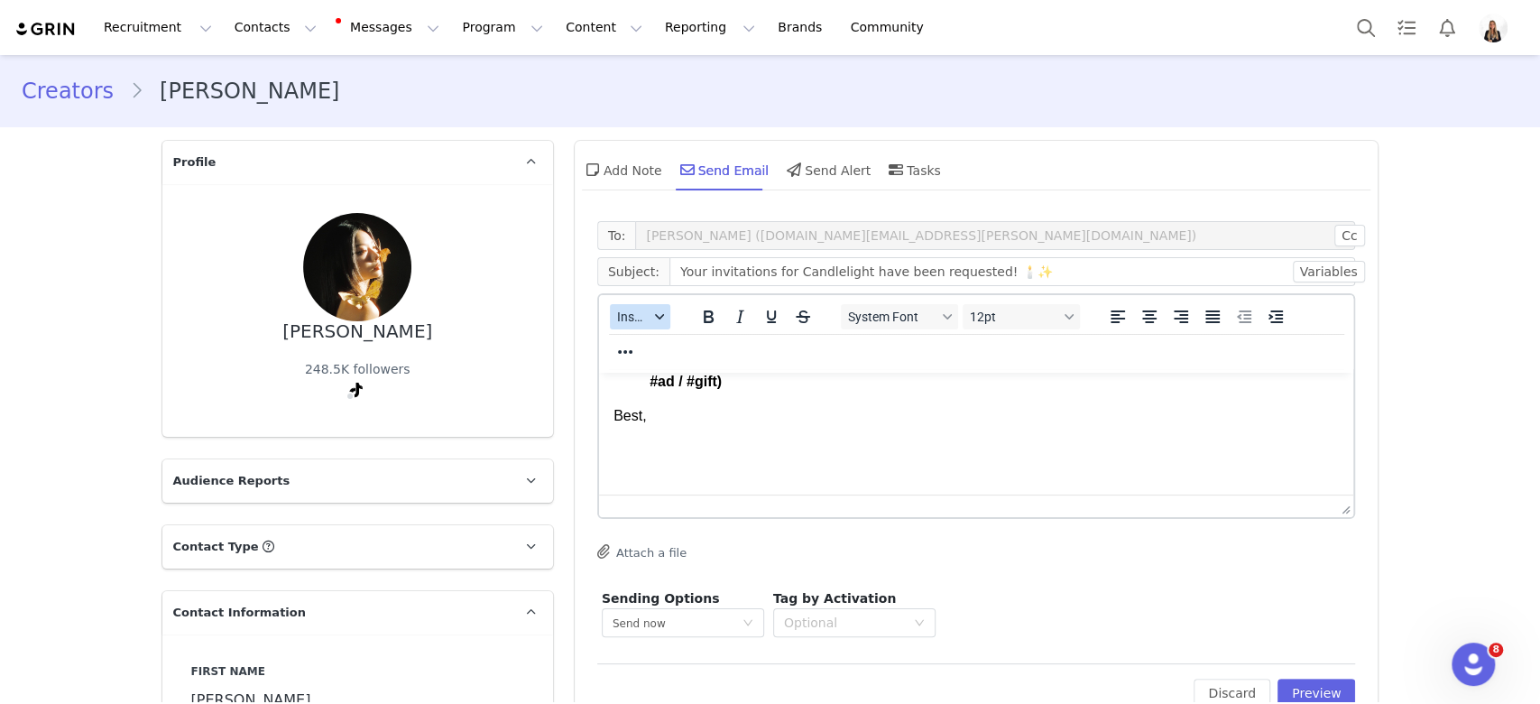
click at [641, 311] on button "Insert" at bounding box center [640, 316] width 60 height 25
click at [701, 397] on div "Insert Signature" at bounding box center [696, 405] width 162 height 22
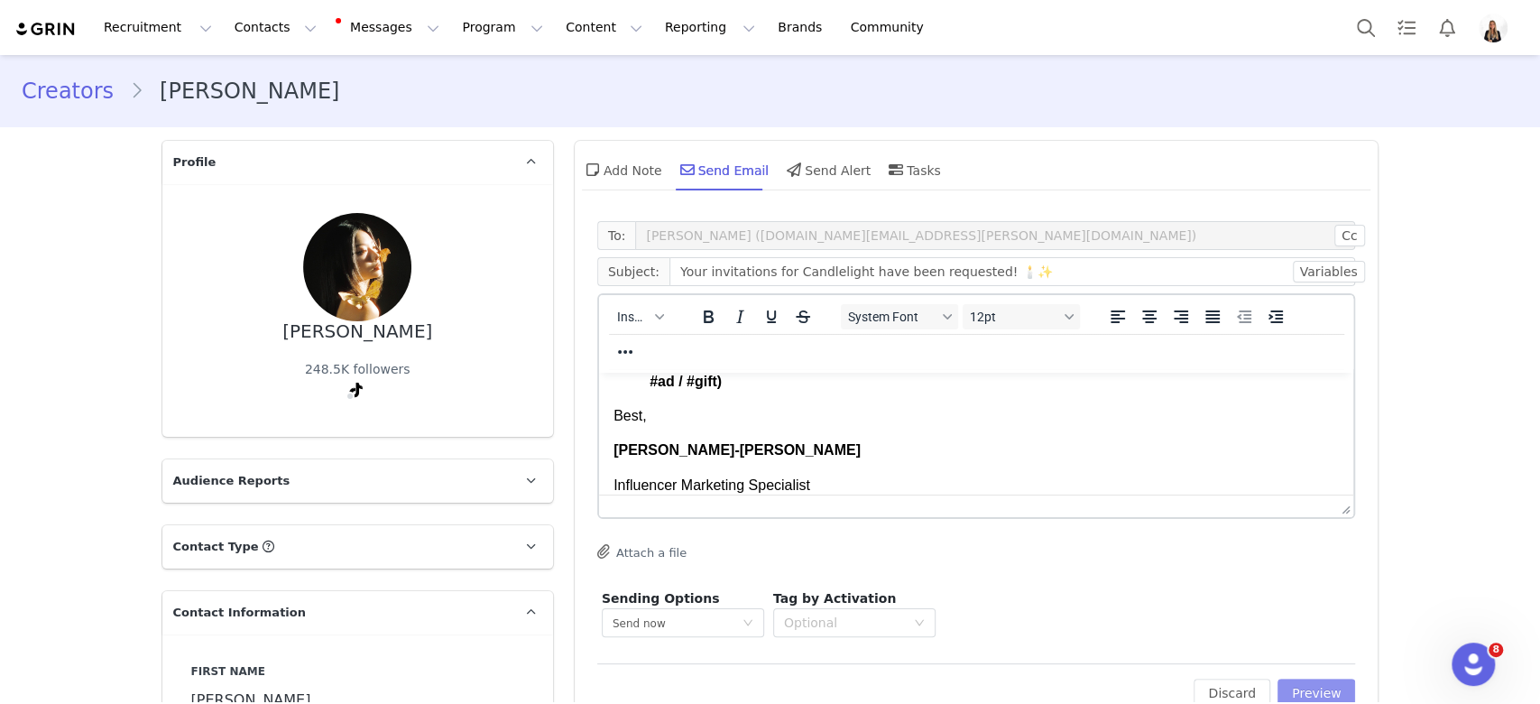
scroll to position [599, 0]
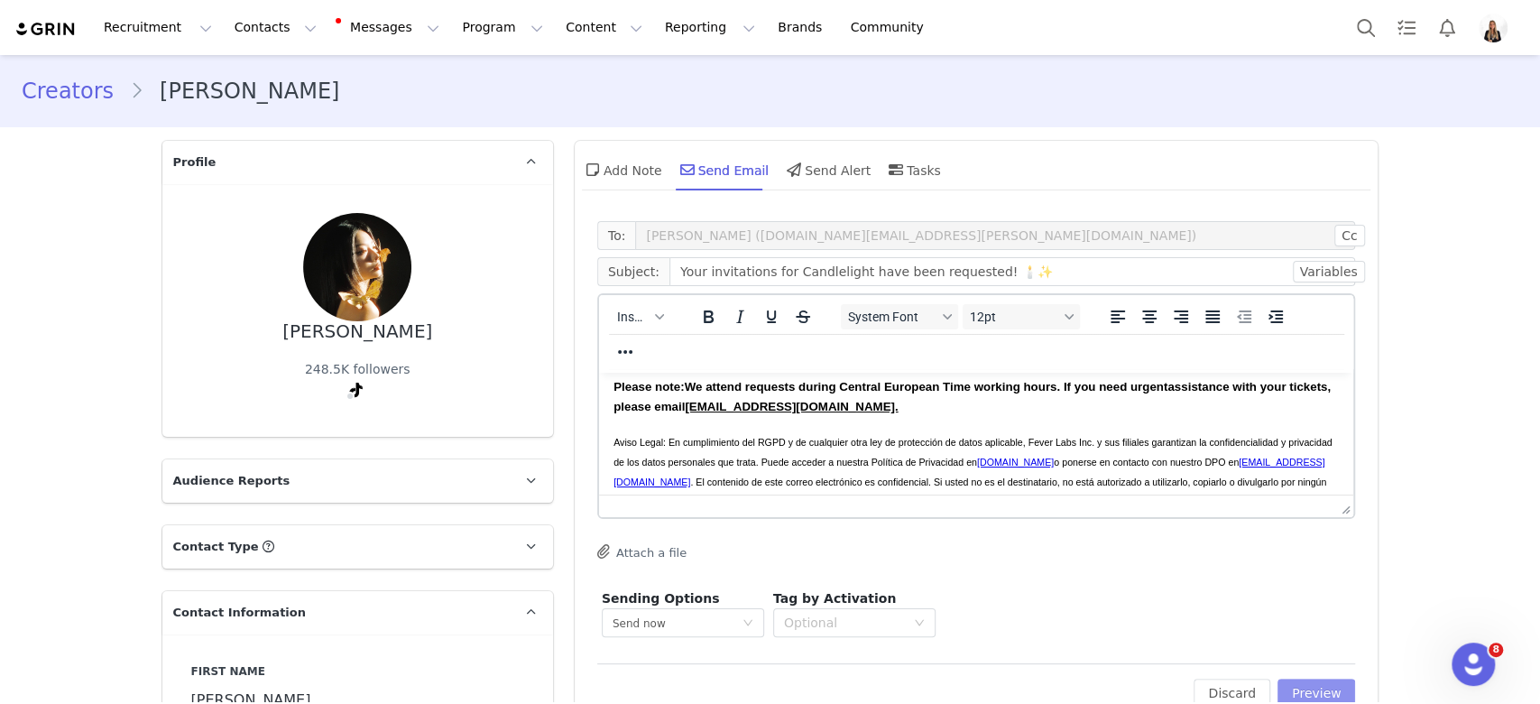
click at [1329, 691] on button "Preview" at bounding box center [1317, 693] width 78 height 29
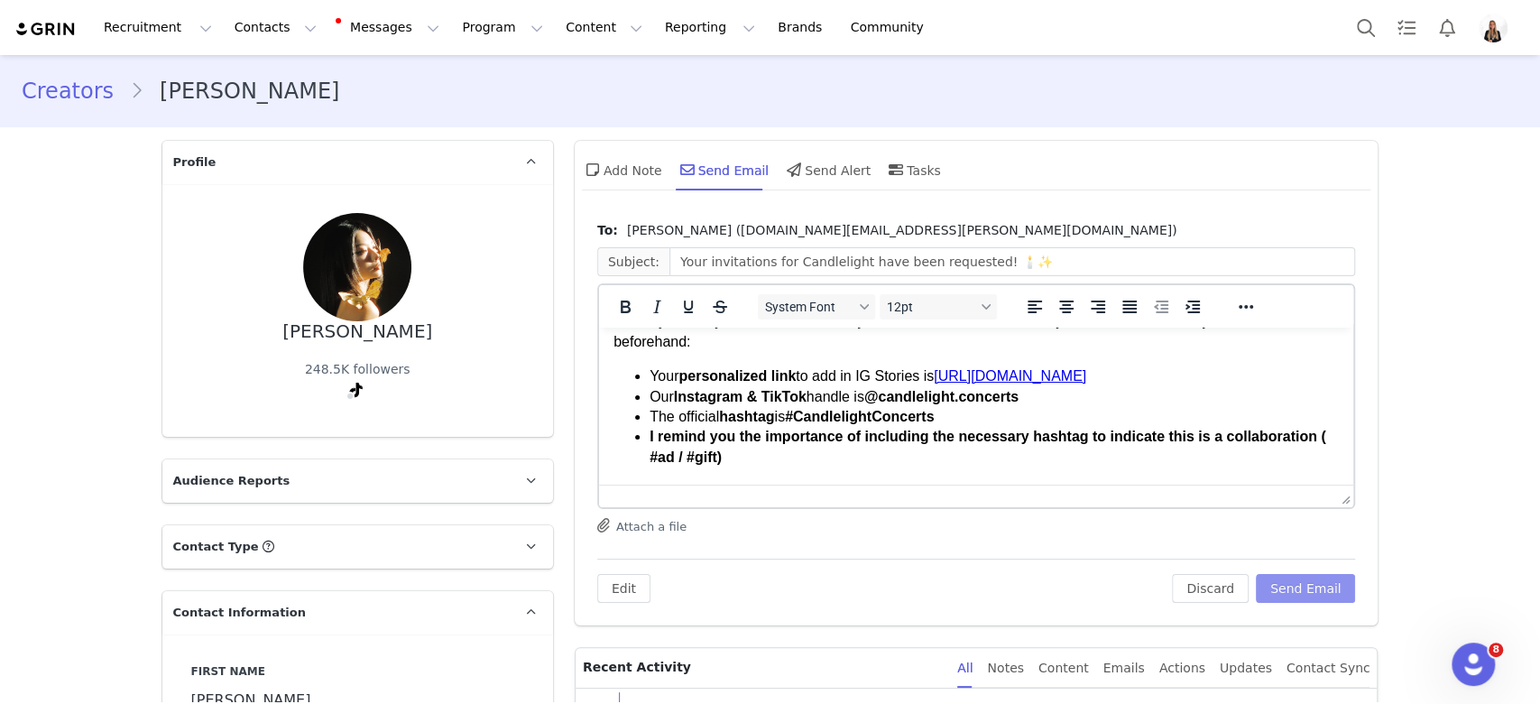
scroll to position [240, 0]
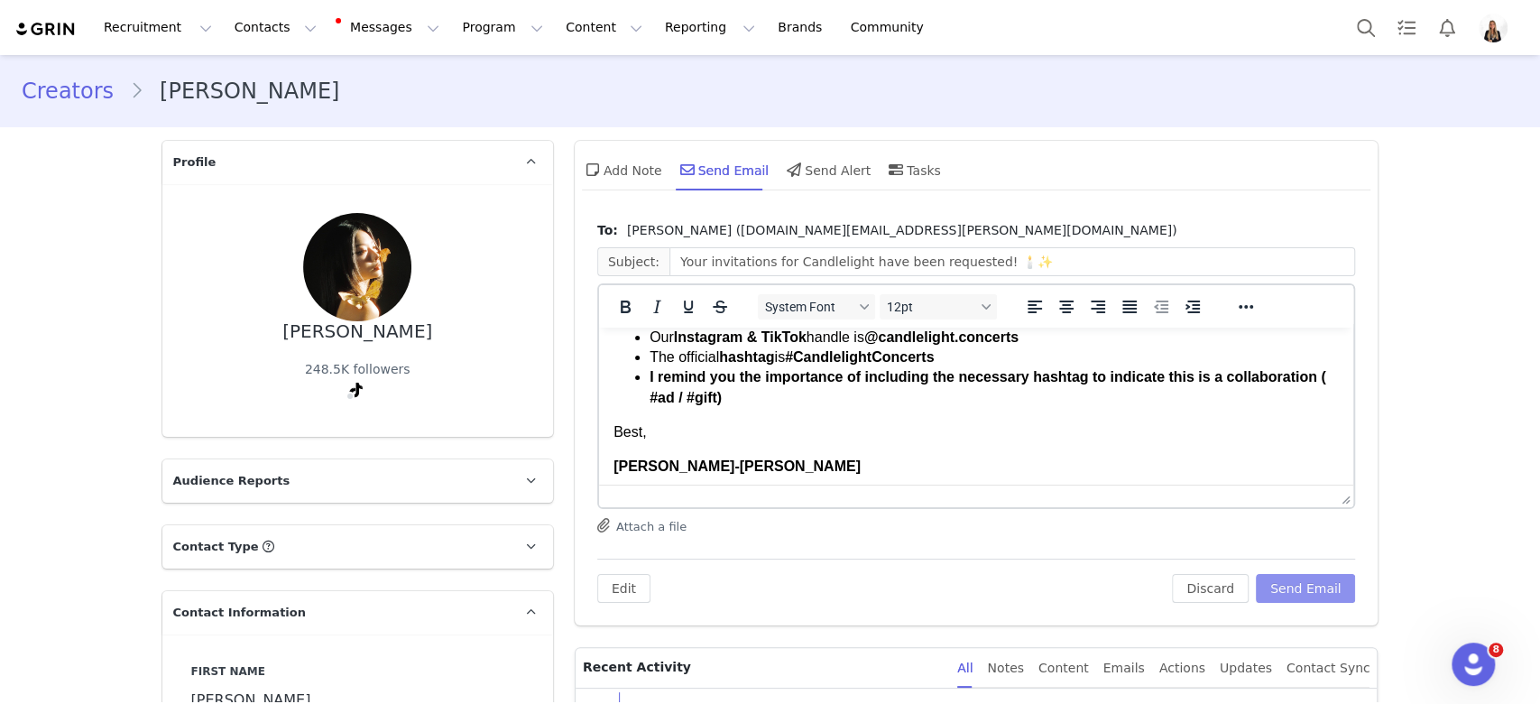
click at [1310, 597] on button "Send Email" at bounding box center [1306, 588] width 100 height 29
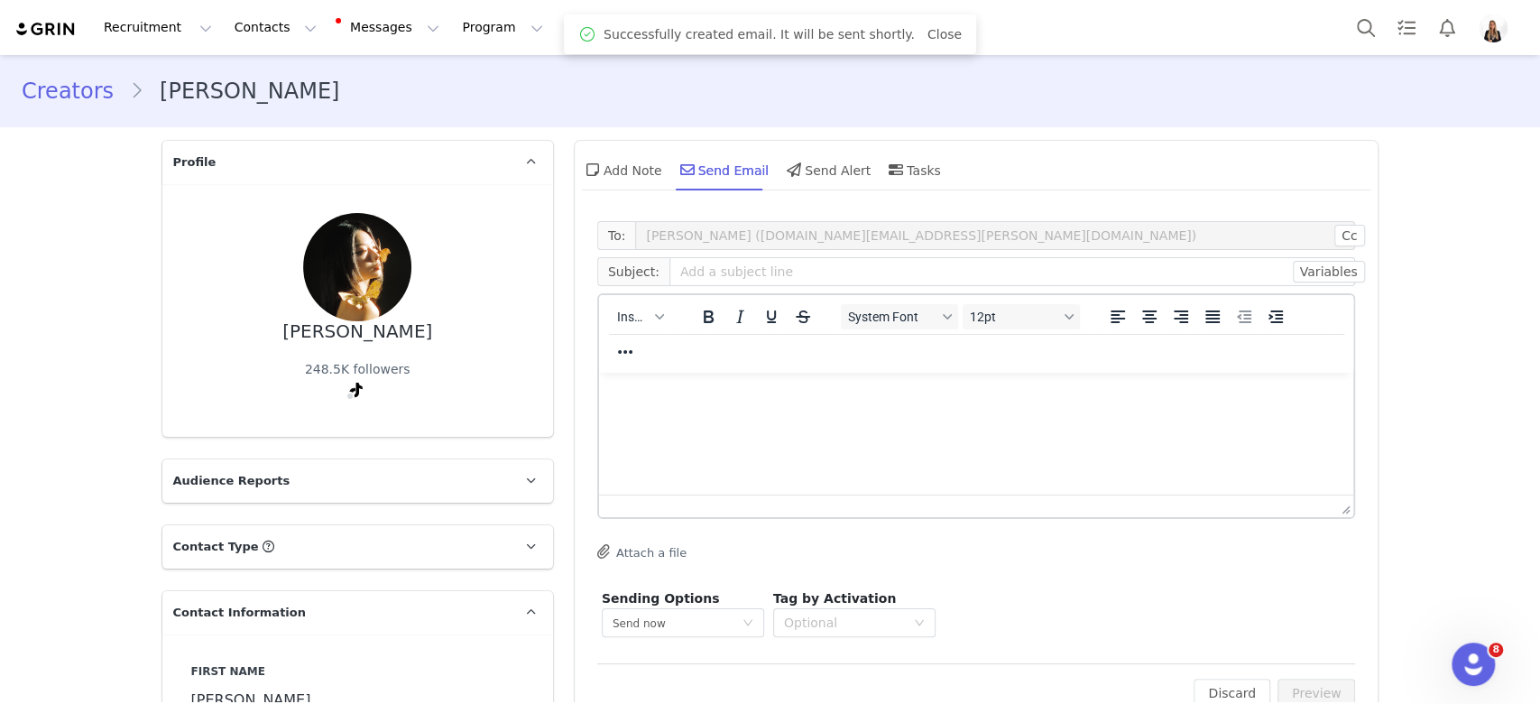
scroll to position [0, 0]
